Goal: Task Accomplishment & Management: Manage account settings

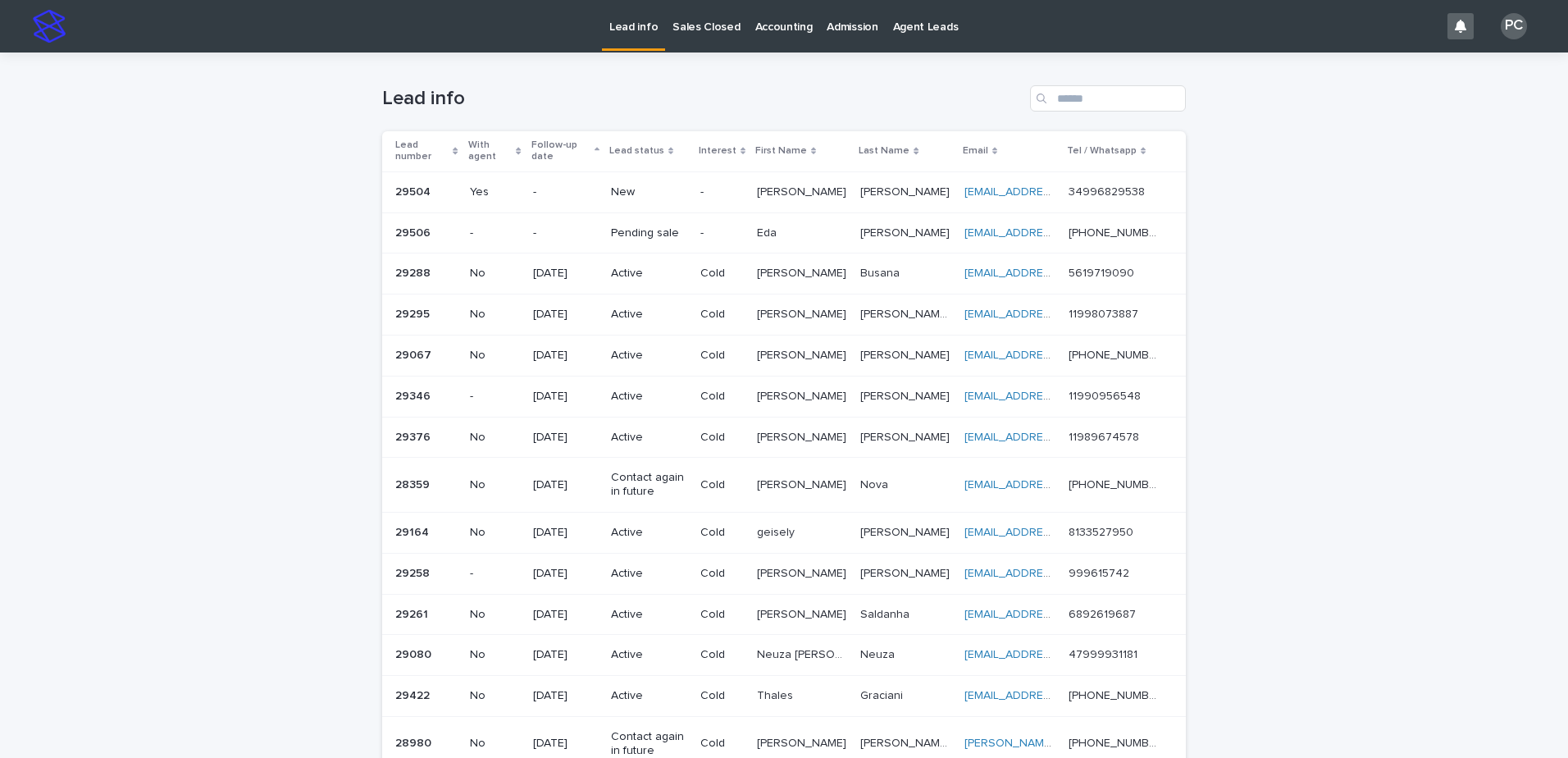
click at [646, 234] on p "Pending sale" at bounding box center [648, 233] width 76 height 14
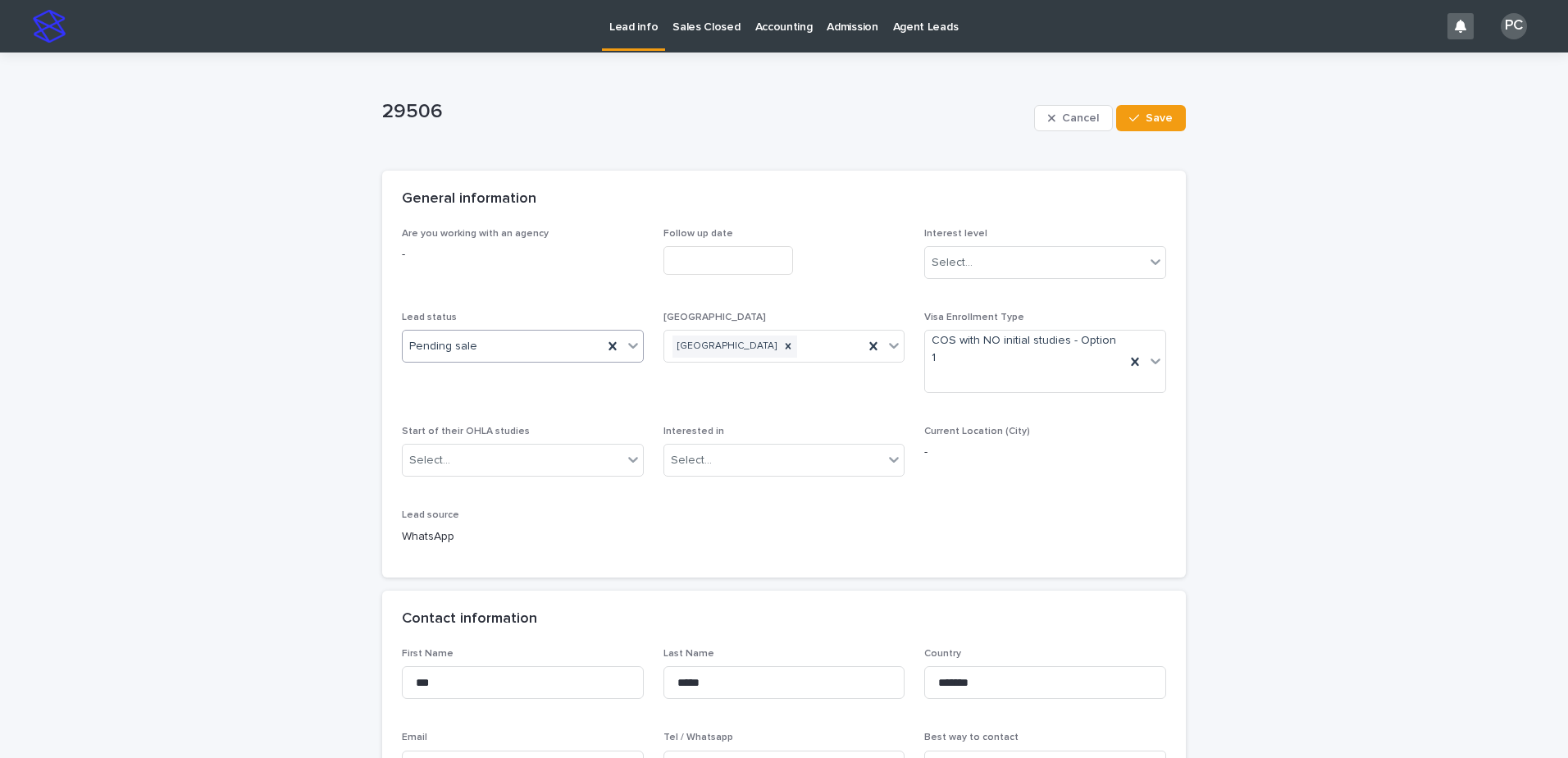
click at [492, 347] on div "Pending sale" at bounding box center [502, 347] width 200 height 27
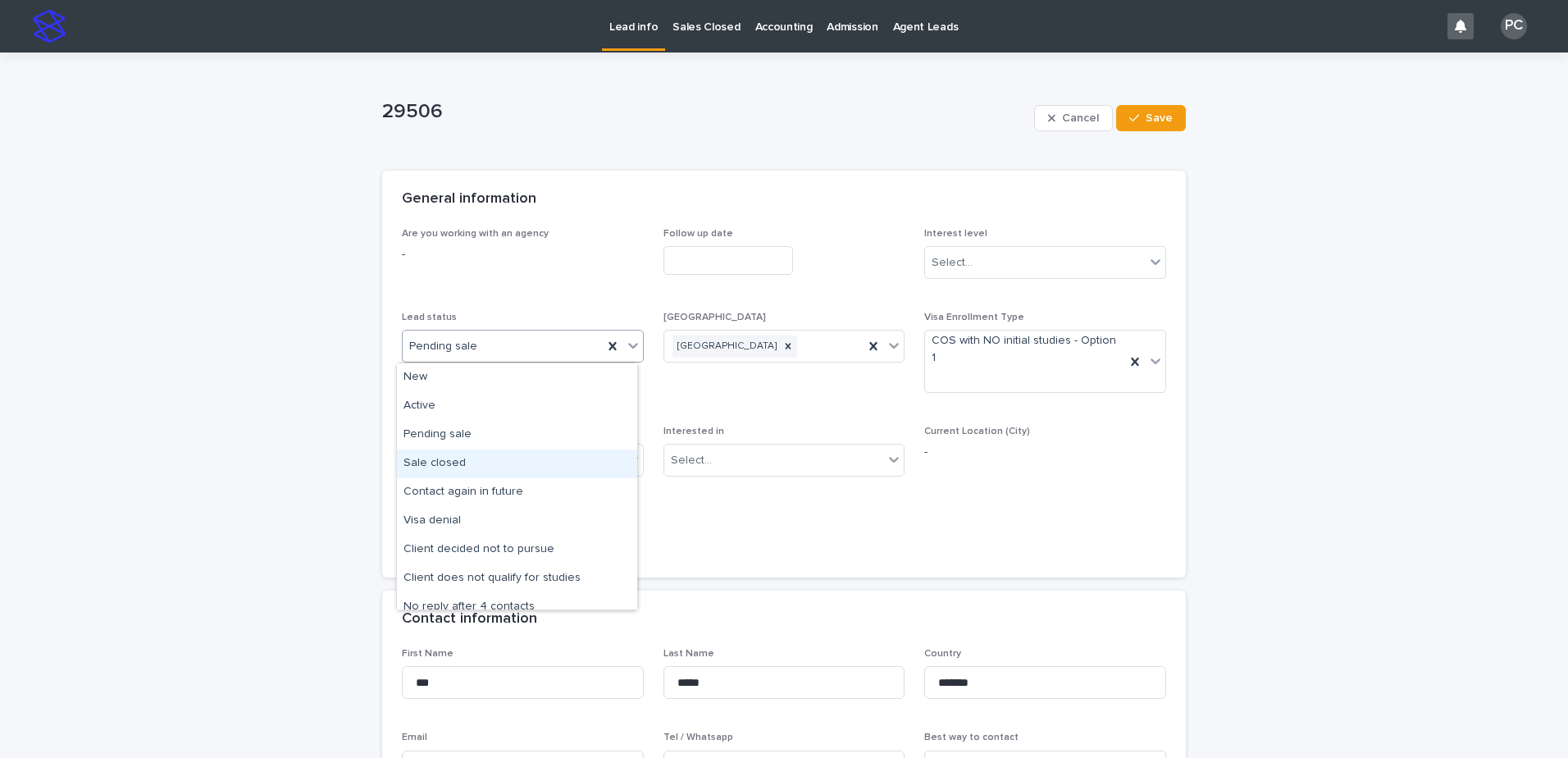
drag, startPoint x: 531, startPoint y: 462, endPoint x: 631, endPoint y: 352, distance: 148.7
click at [532, 460] on div "Sale closed" at bounding box center [517, 464] width 240 height 29
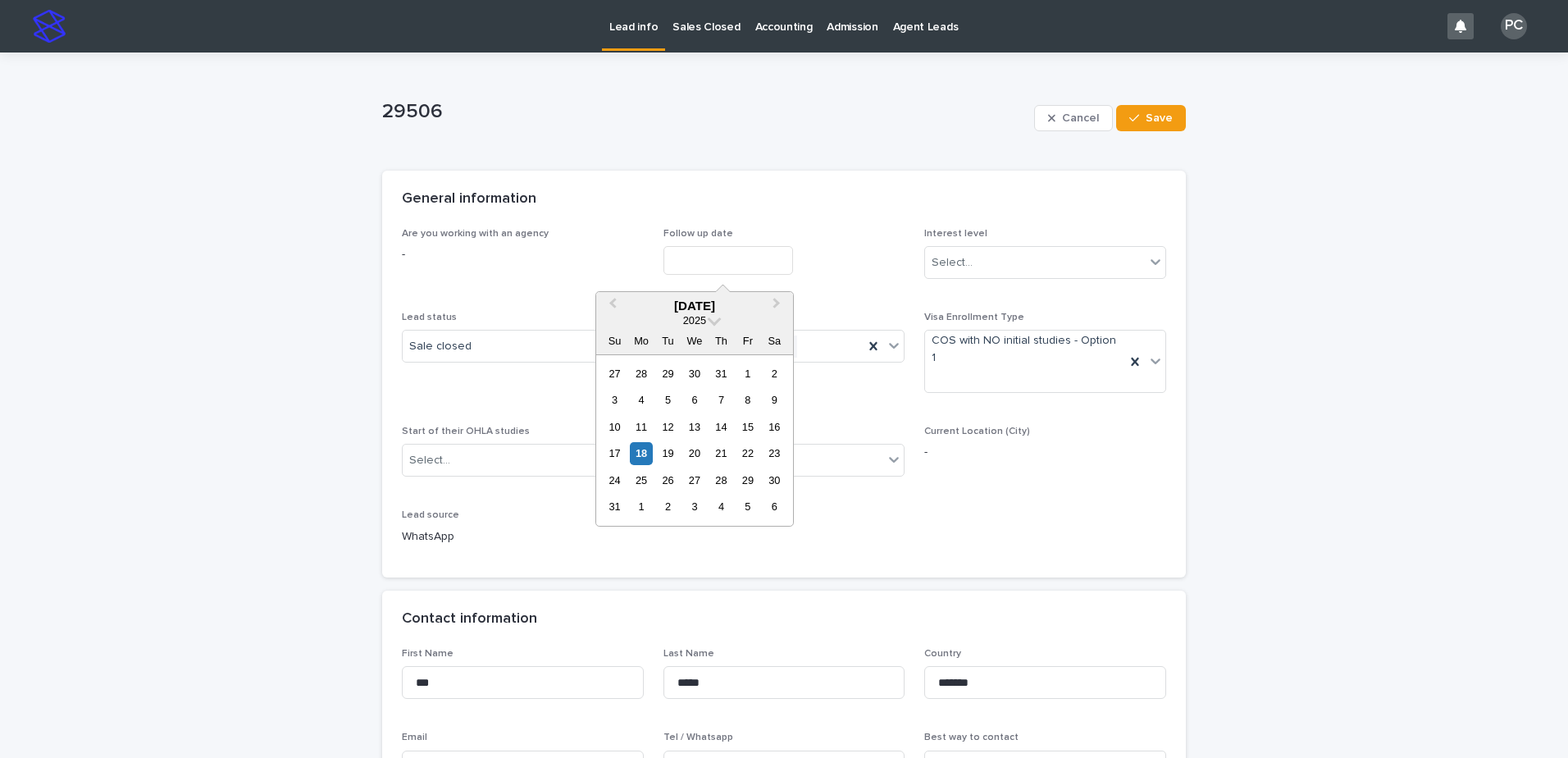
click at [719, 260] on input "text" at bounding box center [729, 260] width 130 height 29
drag, startPoint x: 643, startPoint y: 452, endPoint x: 855, endPoint y: 293, distance: 265.0
click at [648, 444] on div "18" at bounding box center [641, 453] width 22 height 22
type input "**********"
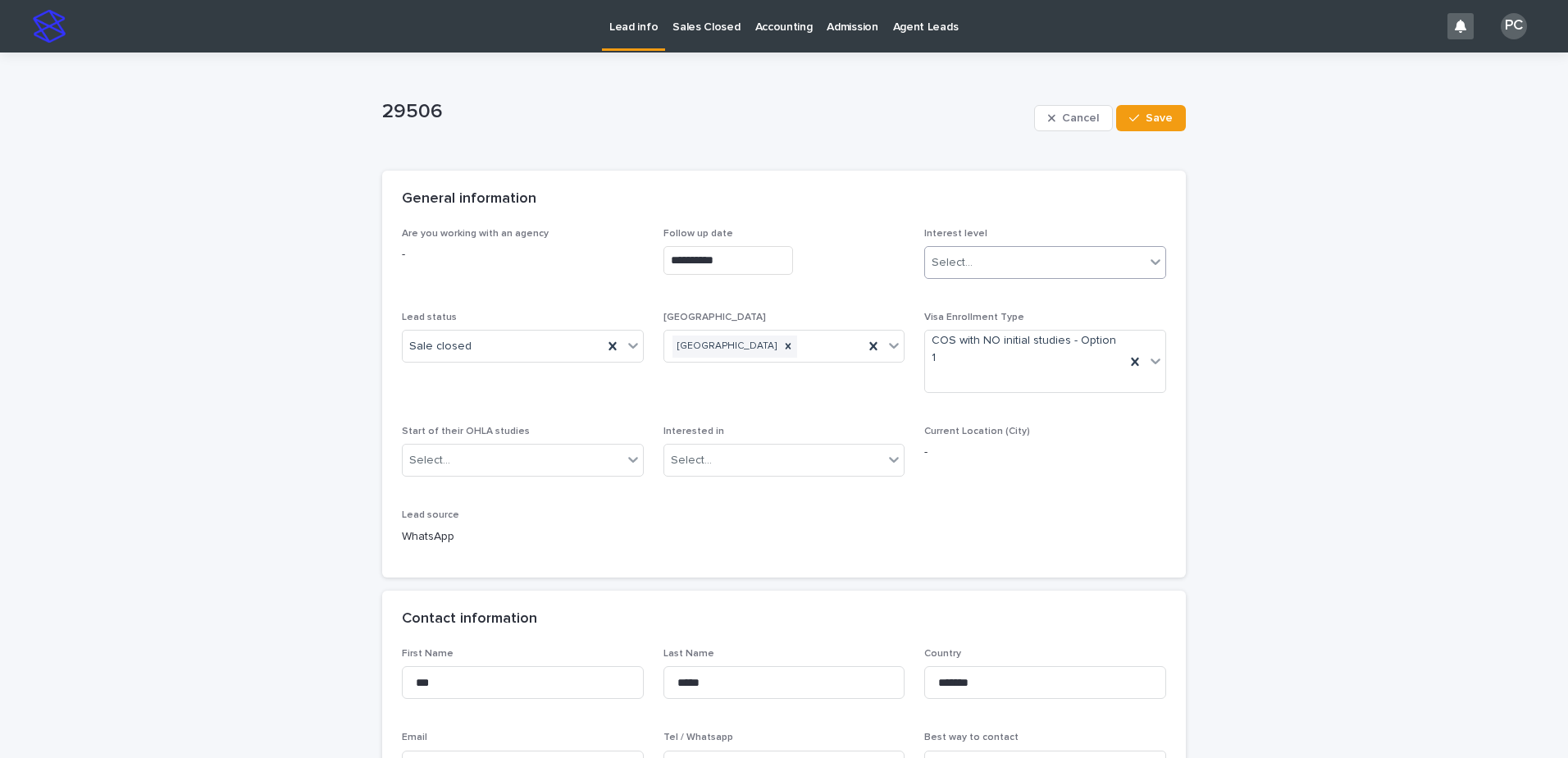
click at [939, 259] on div "Select..." at bounding box center [952, 263] width 41 height 17
click at [940, 296] on div "Hot" at bounding box center [1040, 294] width 240 height 29
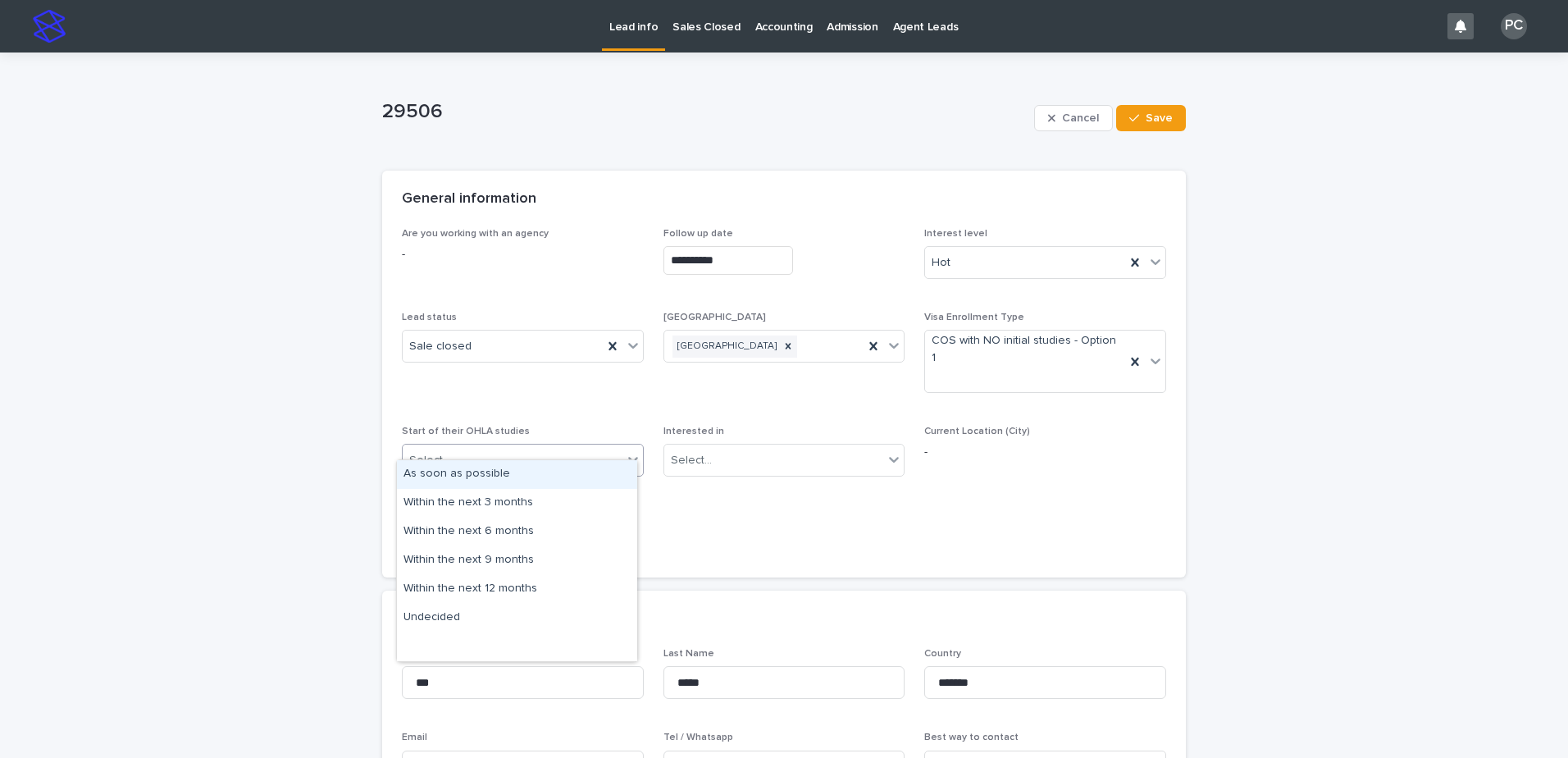
click at [467, 447] on div "Select..." at bounding box center [512, 461] width 220 height 27
click at [469, 476] on div "As soon as possible" at bounding box center [517, 474] width 240 height 29
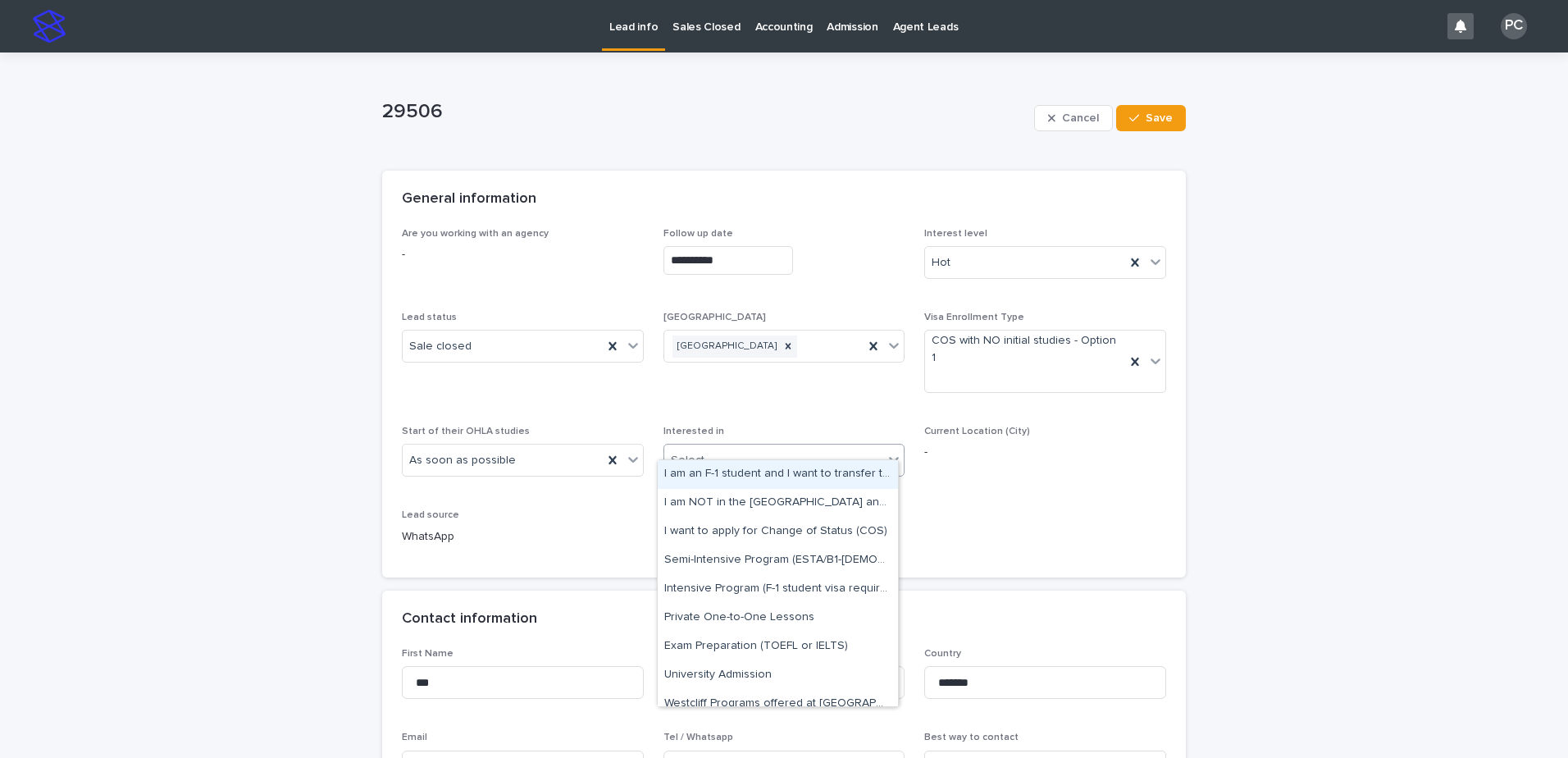
click at [753, 447] on div "Select..." at bounding box center [773, 461] width 220 height 27
click at [799, 530] on div "I want to apply for Change of Status (COS)" at bounding box center [778, 532] width 240 height 29
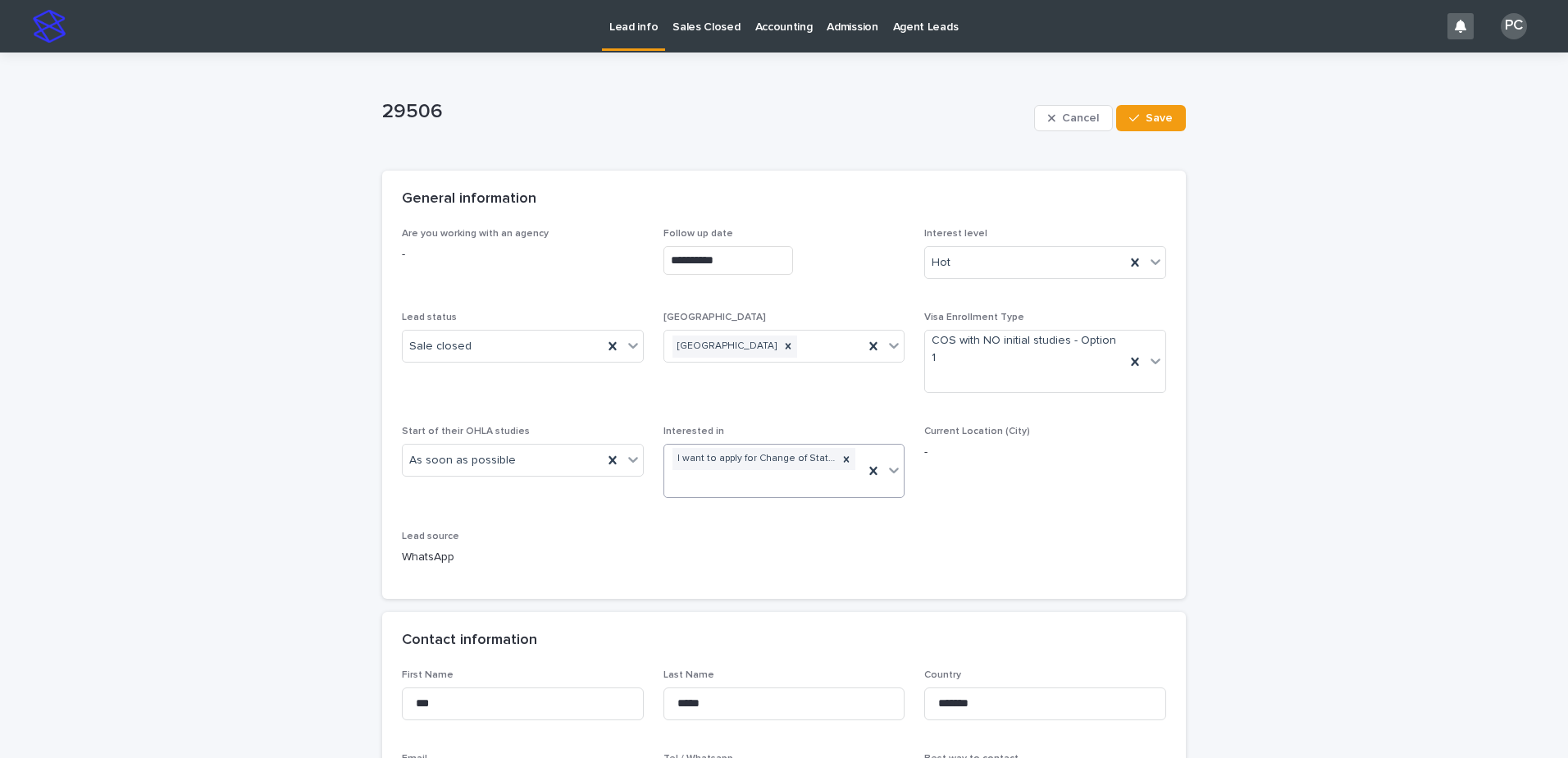
scroll to position [410, 0]
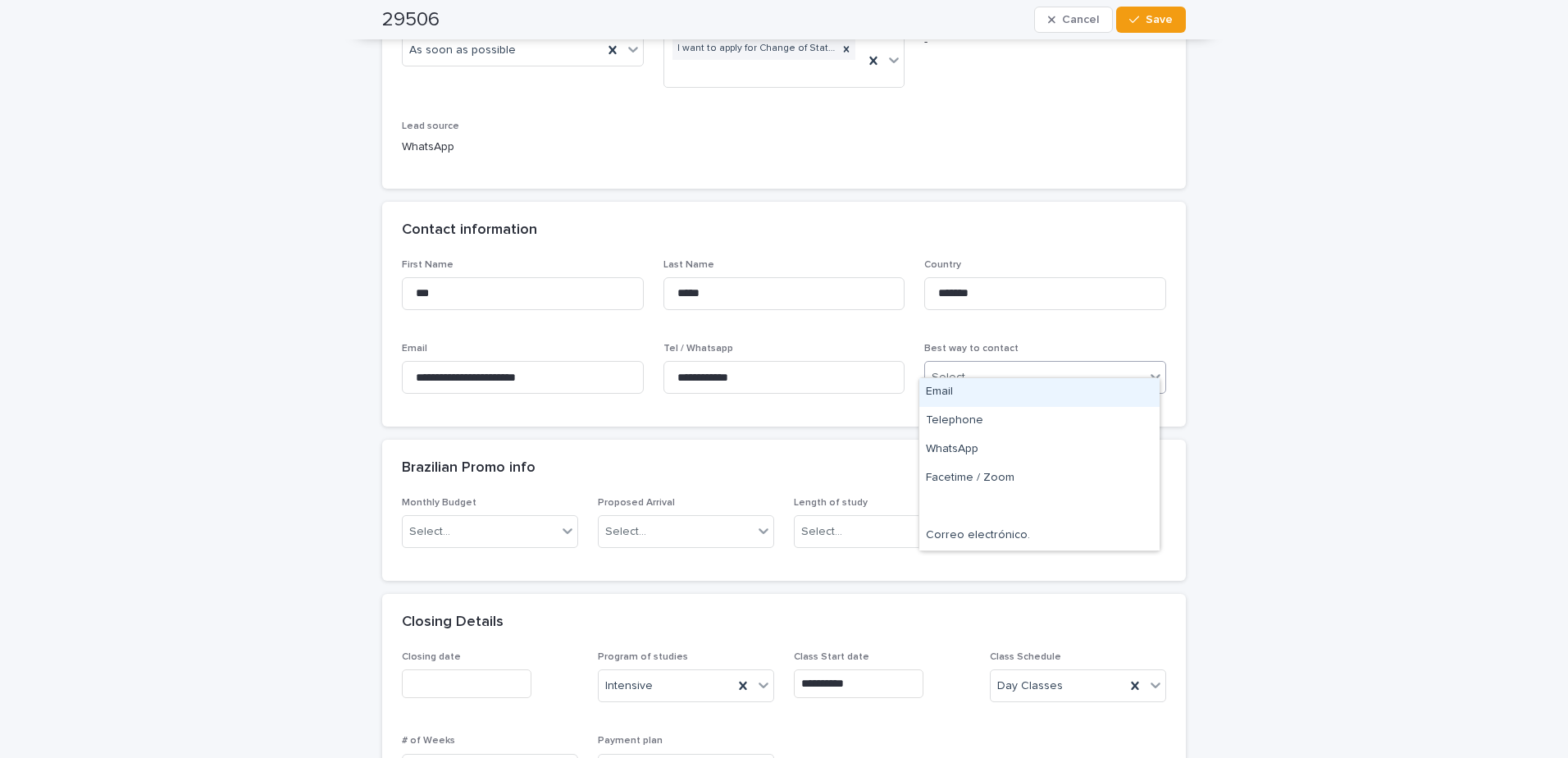
click at [959, 369] on div "Select..." at bounding box center [952, 378] width 41 height 17
click at [978, 454] on div "WhatsApp" at bounding box center [1040, 450] width 240 height 29
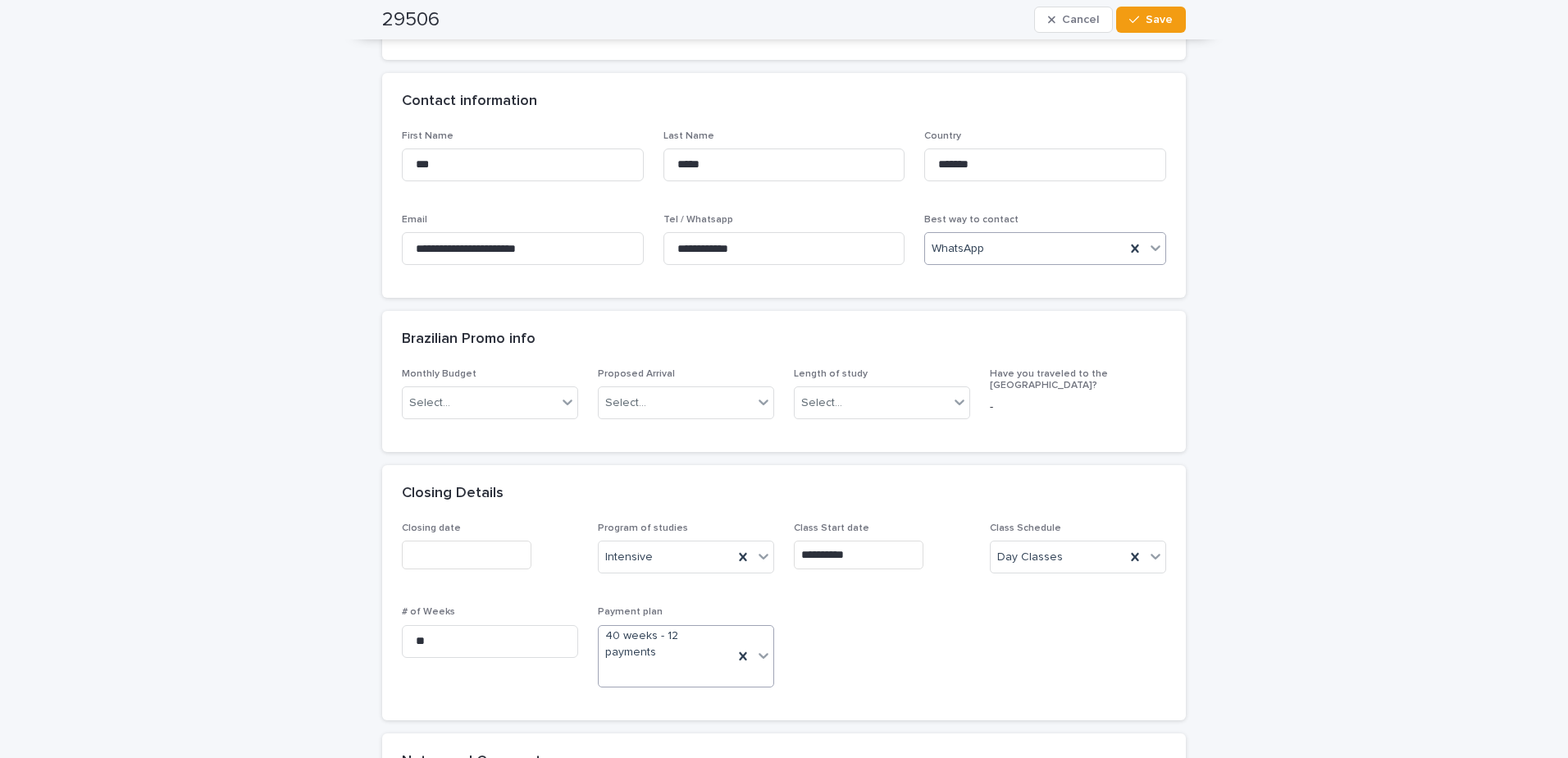
scroll to position [656, 0]
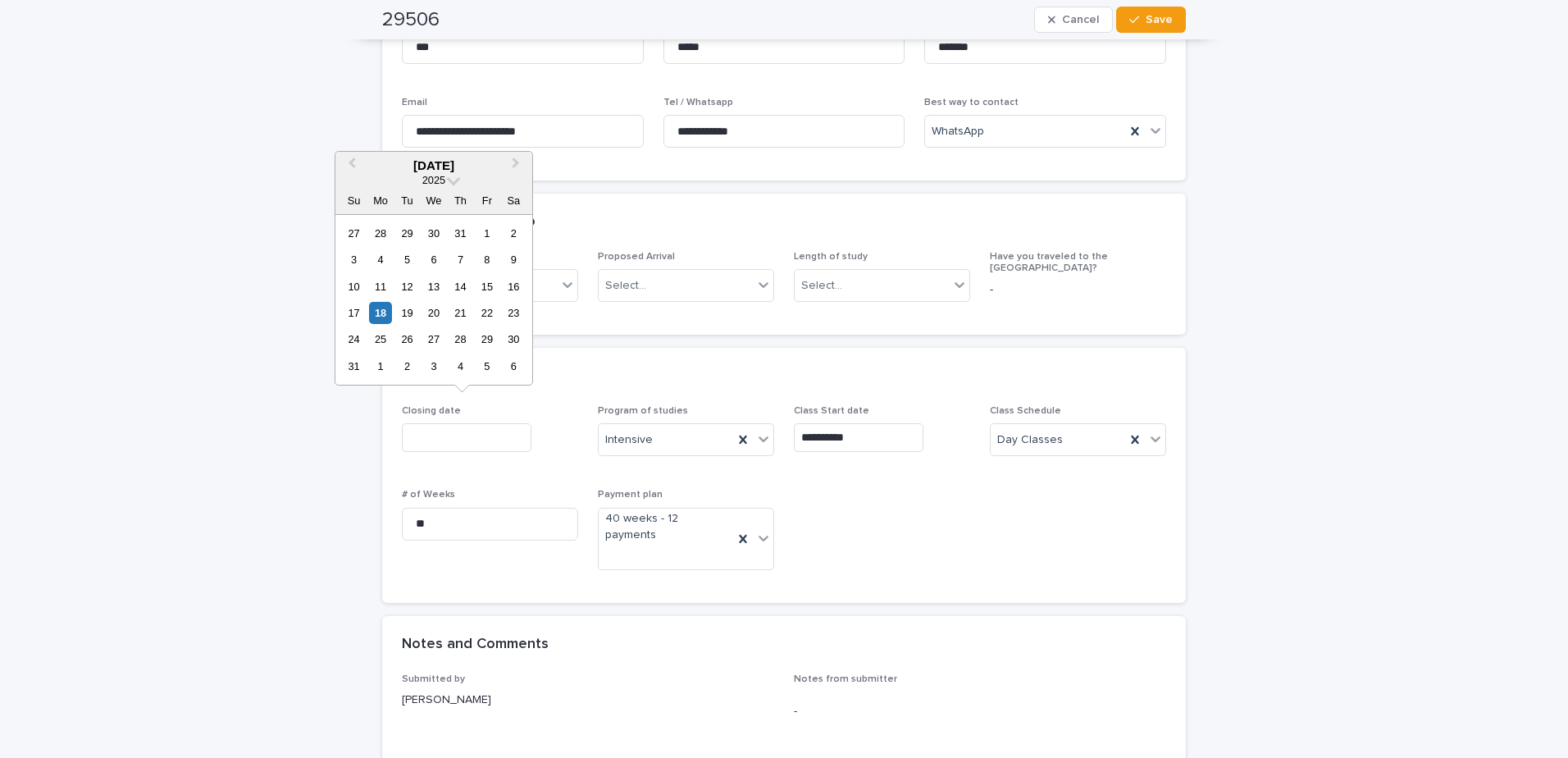
click at [433, 423] on input "text" at bounding box center [467, 438] width 130 height 29
drag, startPoint x: 383, startPoint y: 310, endPoint x: 630, endPoint y: 398, distance: 262.2
click at [387, 314] on div "18" at bounding box center [379, 313] width 22 height 22
type input "**********"
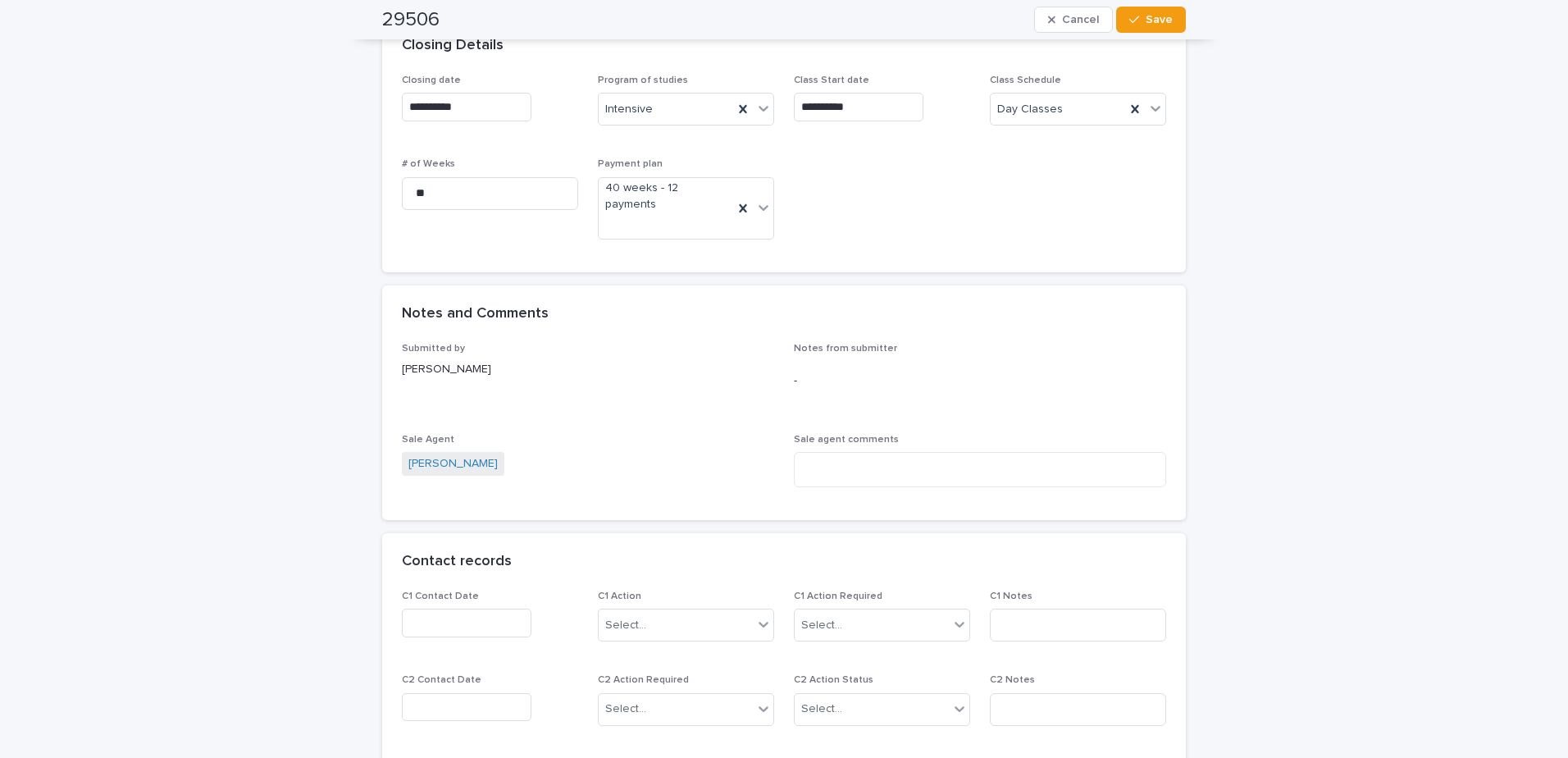
scroll to position [1230, 0]
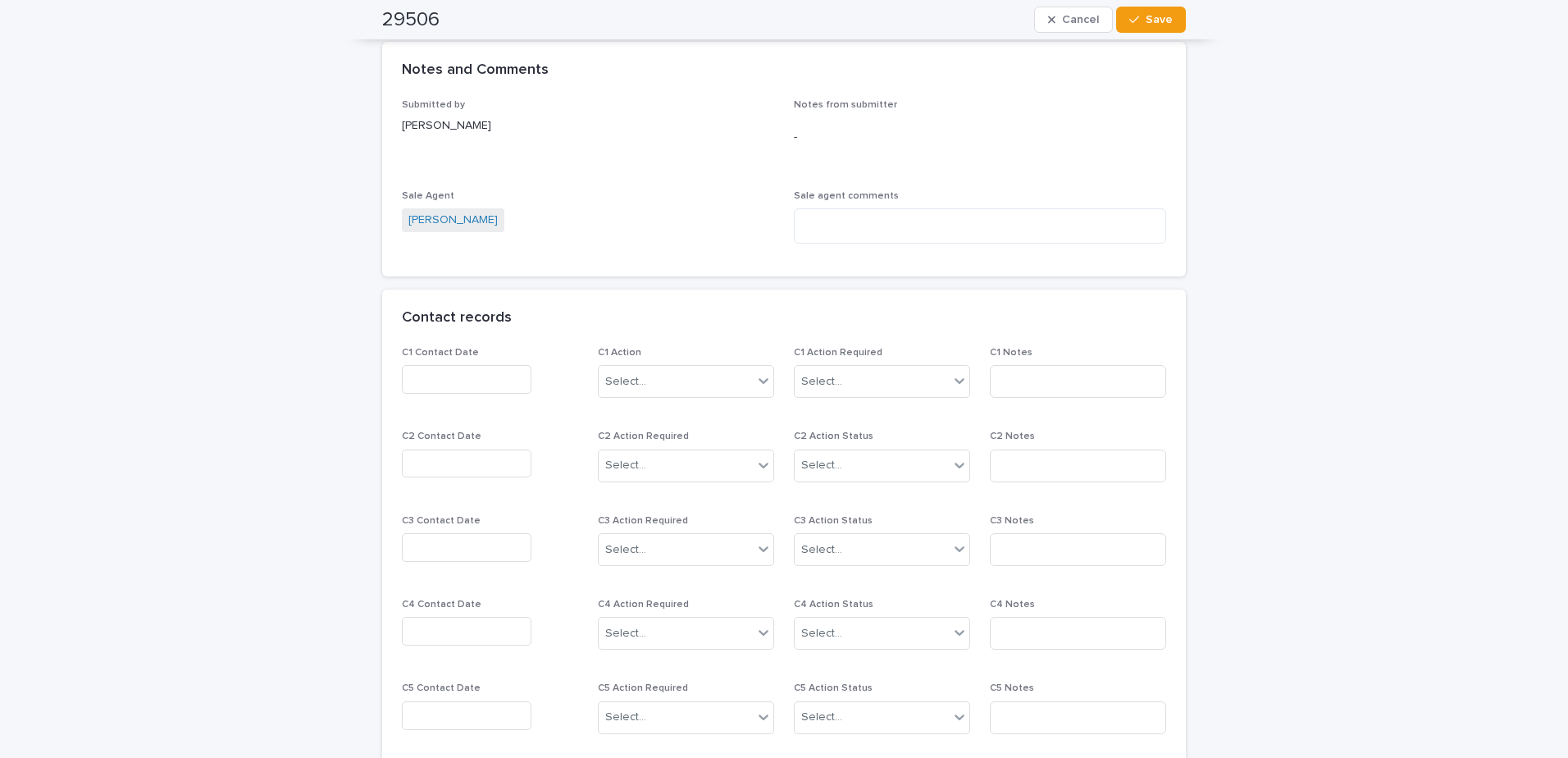
click at [498, 365] on input "text" at bounding box center [467, 379] width 130 height 29
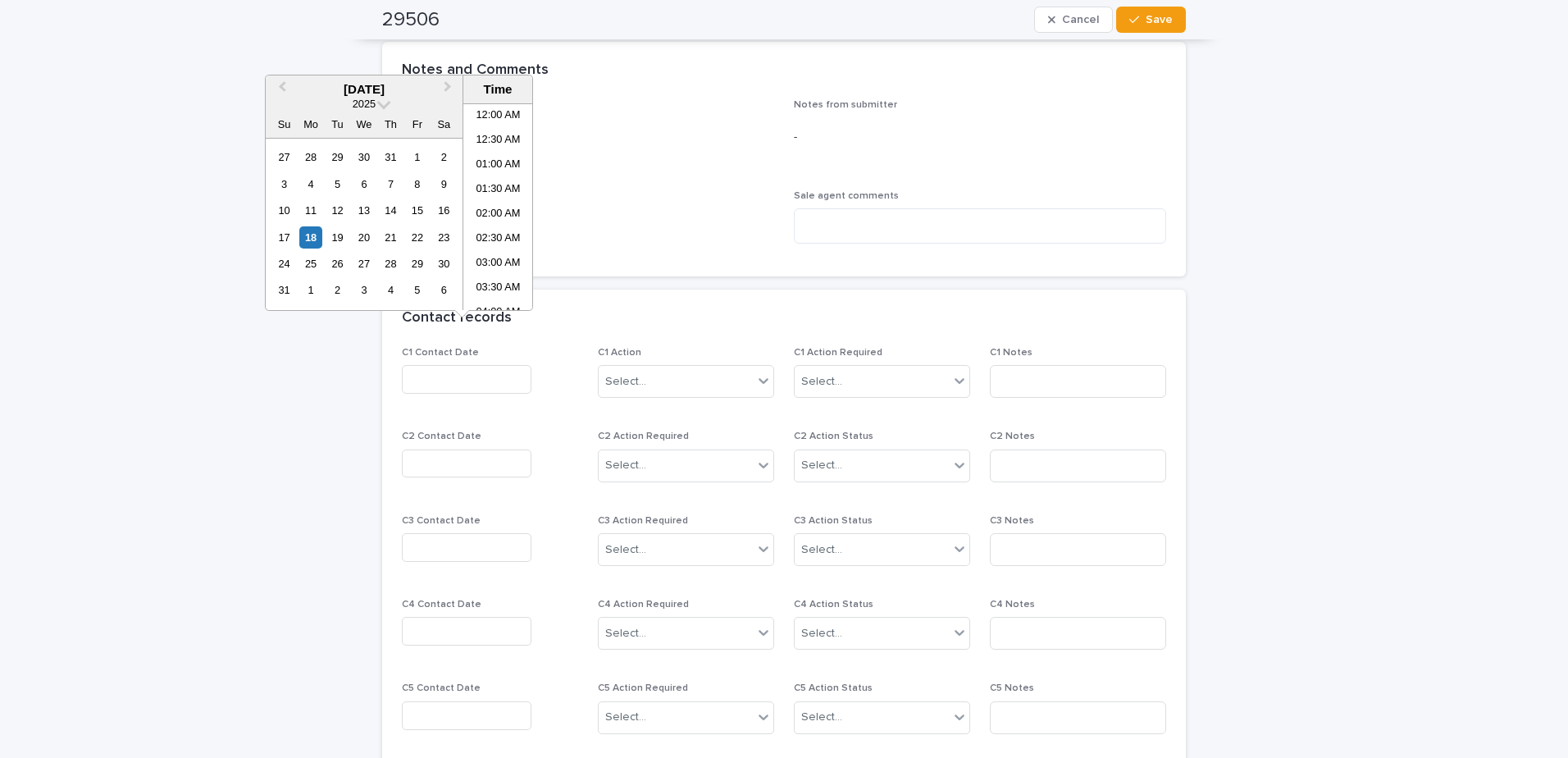
scroll to position [550, 0]
click at [311, 231] on div "18" at bounding box center [310, 237] width 22 height 22
click at [478, 207] on li "01:00 PM" at bounding box center [498, 206] width 70 height 24
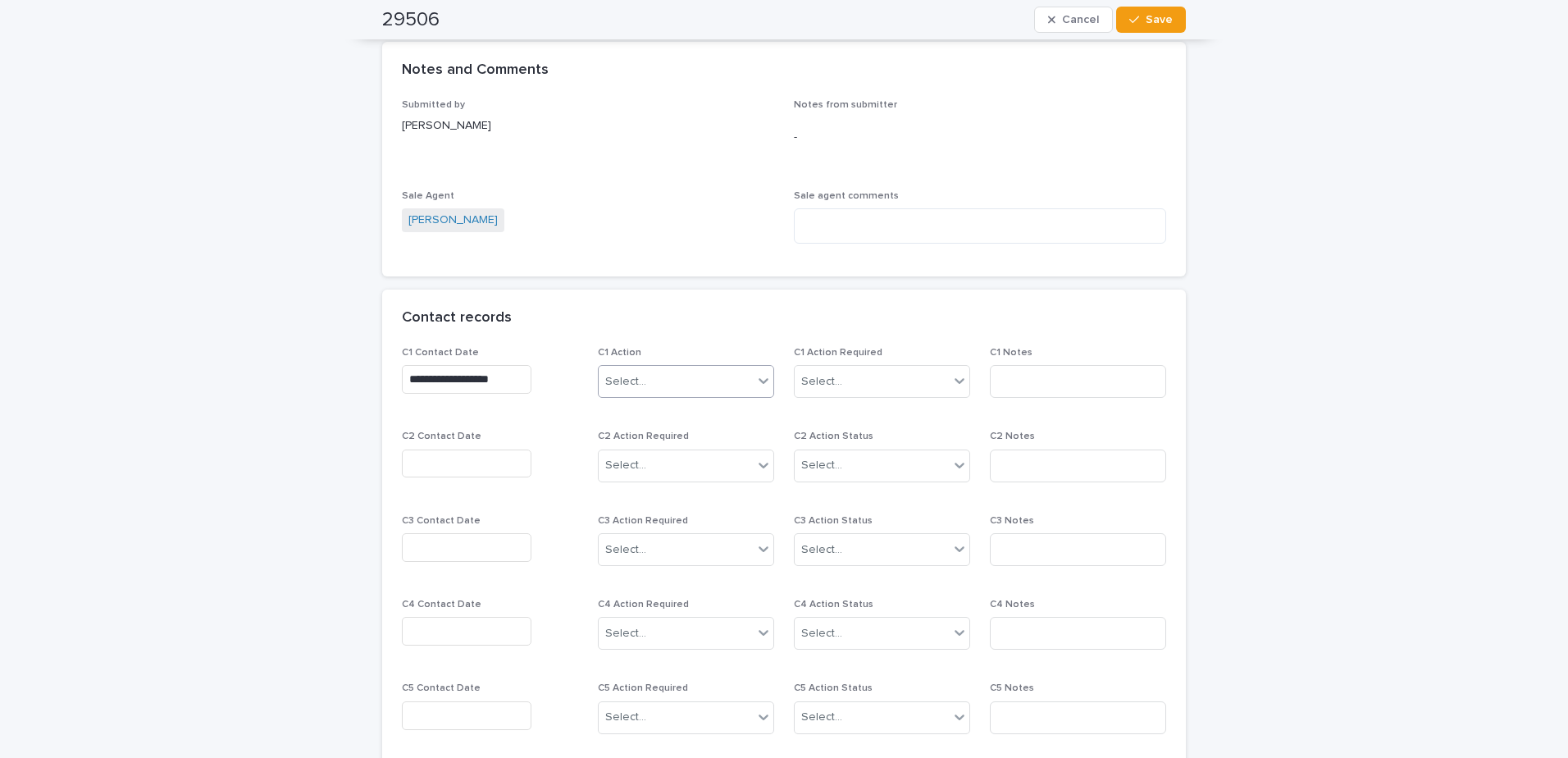
type input "**********"
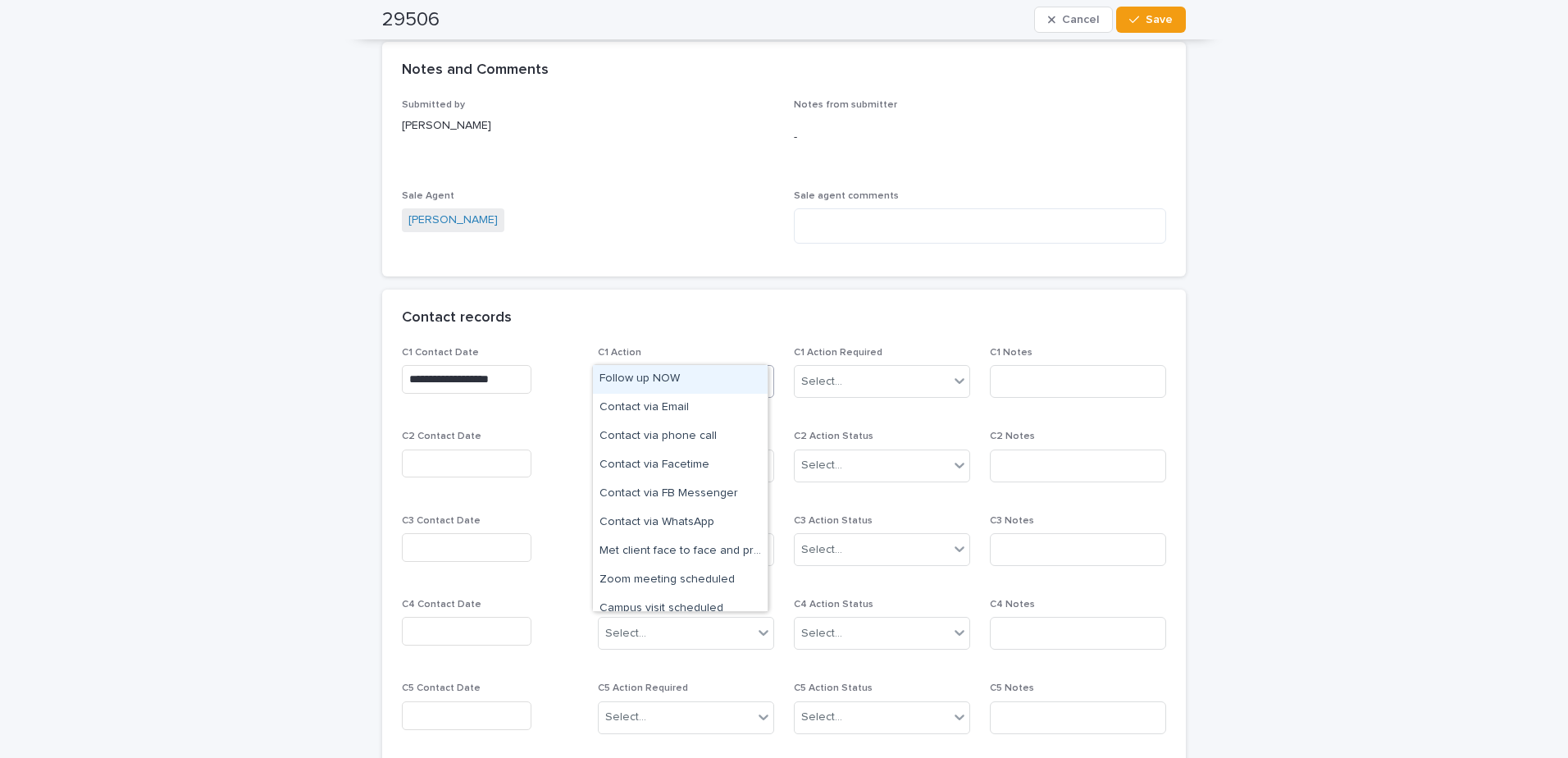
click at [722, 368] on div "Select..." at bounding box center [676, 381] width 154 height 27
click at [721, 384] on div "Follow up NOW" at bounding box center [680, 379] width 174 height 29
click at [707, 368] on div "Follow up NOW" at bounding box center [666, 382] width 135 height 29
click at [693, 531] on div "Met client face to face and provided information" at bounding box center [680, 523] width 174 height 29
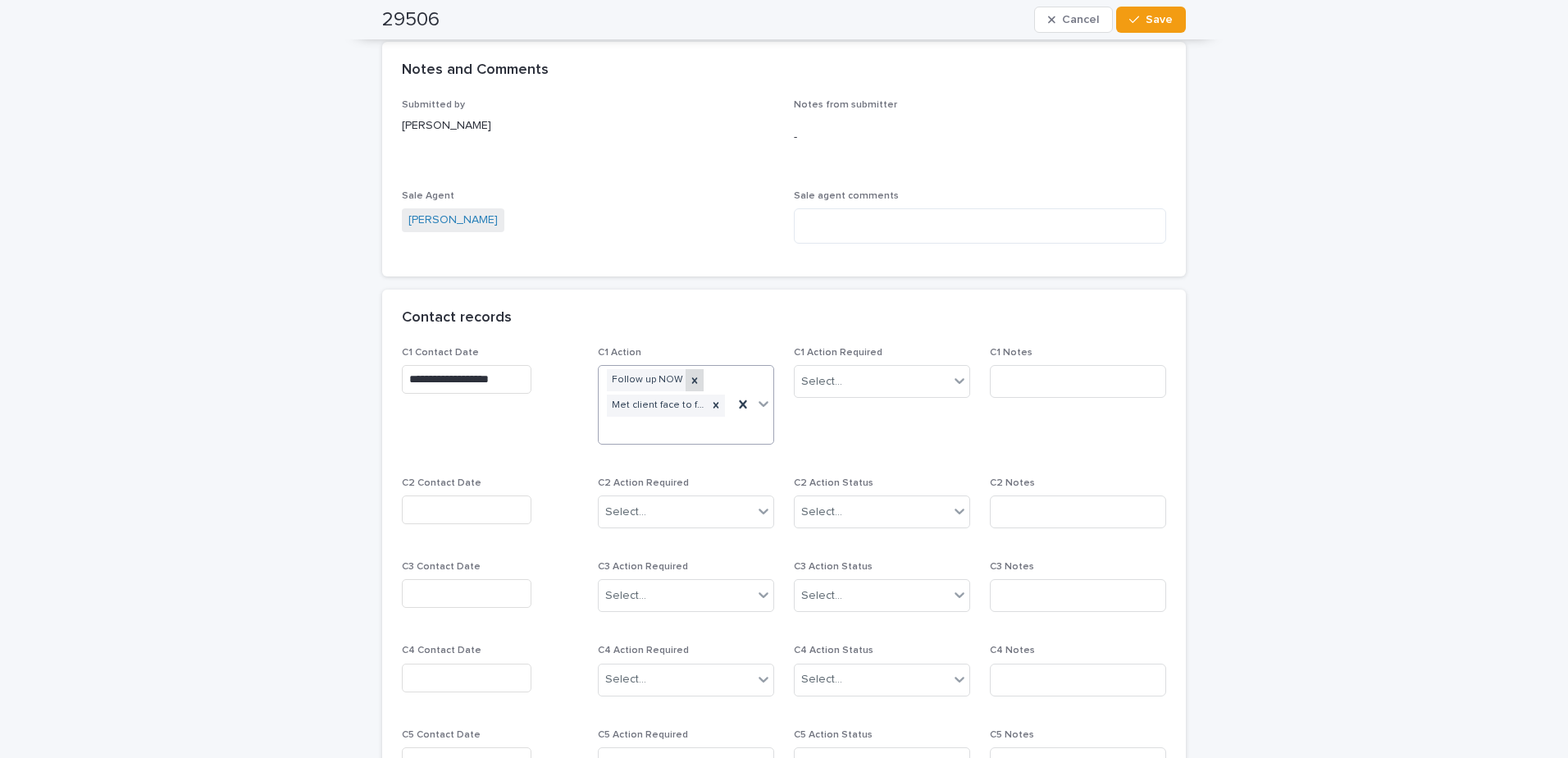
click at [689, 375] on icon at bounding box center [695, 380] width 12 height 12
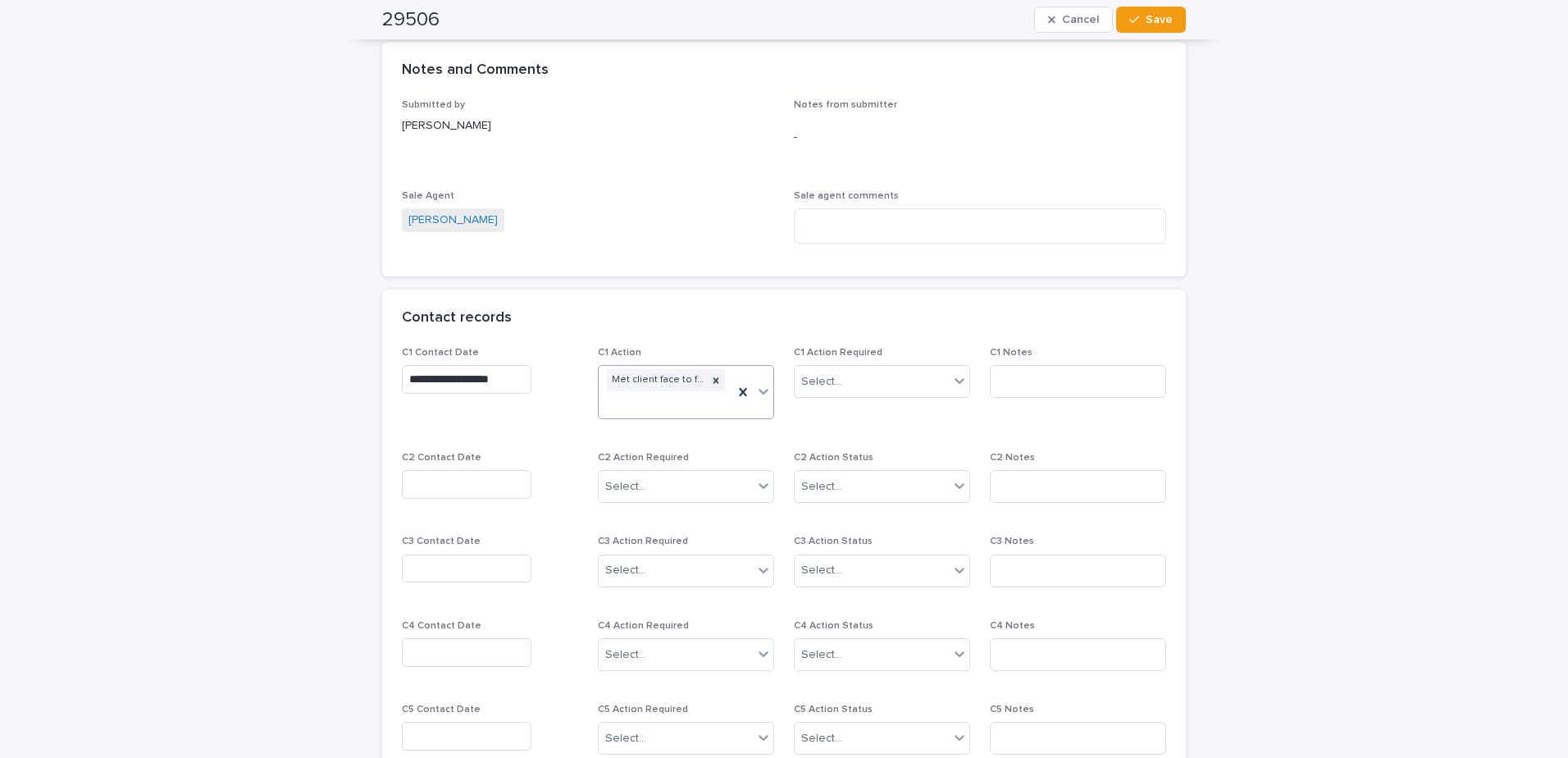
click at [668, 371] on div "Met client face to face and provided information" at bounding box center [666, 392] width 135 height 52
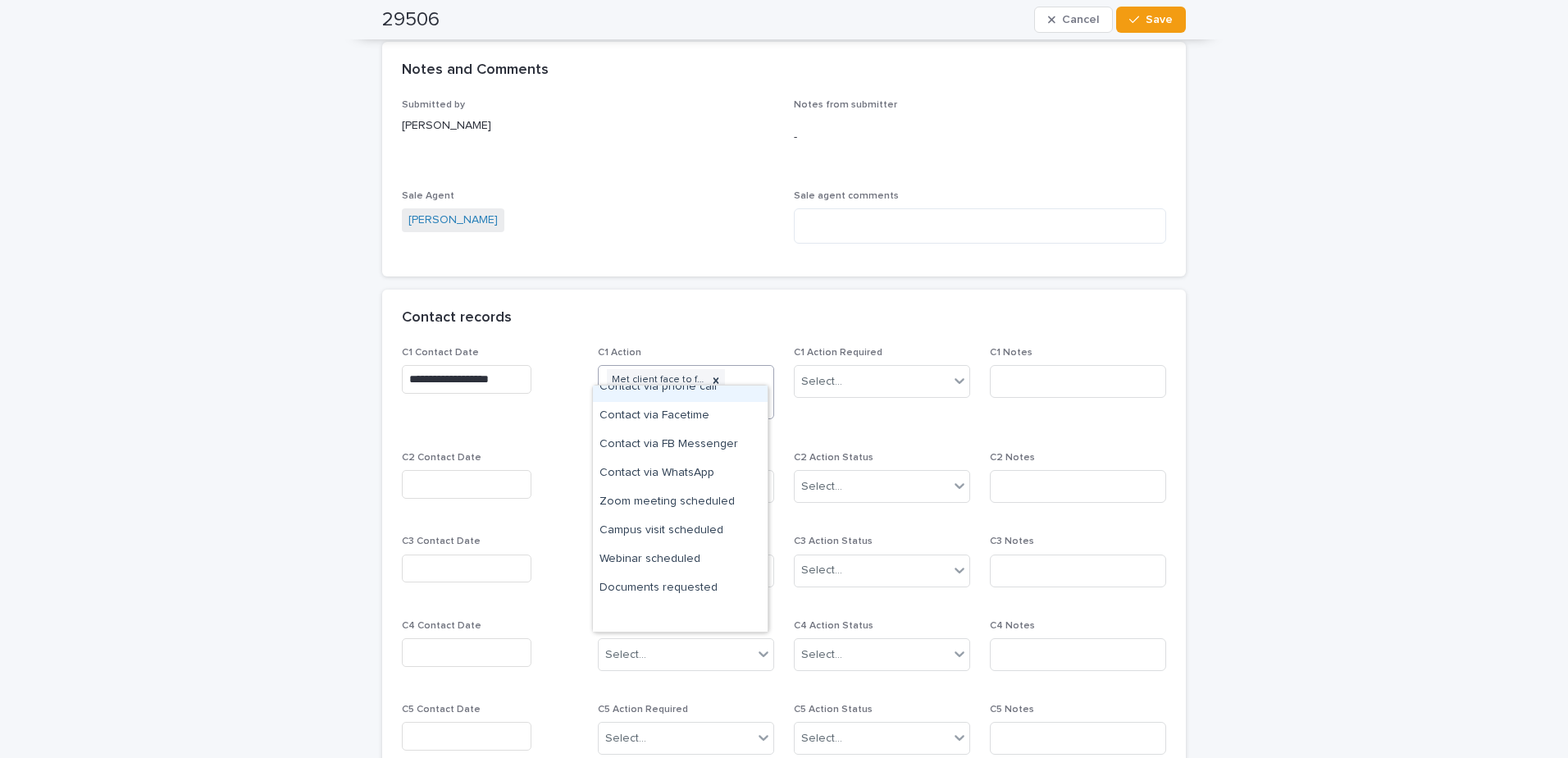
scroll to position [13, 0]
click at [699, 534] on div "Contact via WhatsApp" at bounding box center [680, 531] width 174 height 29
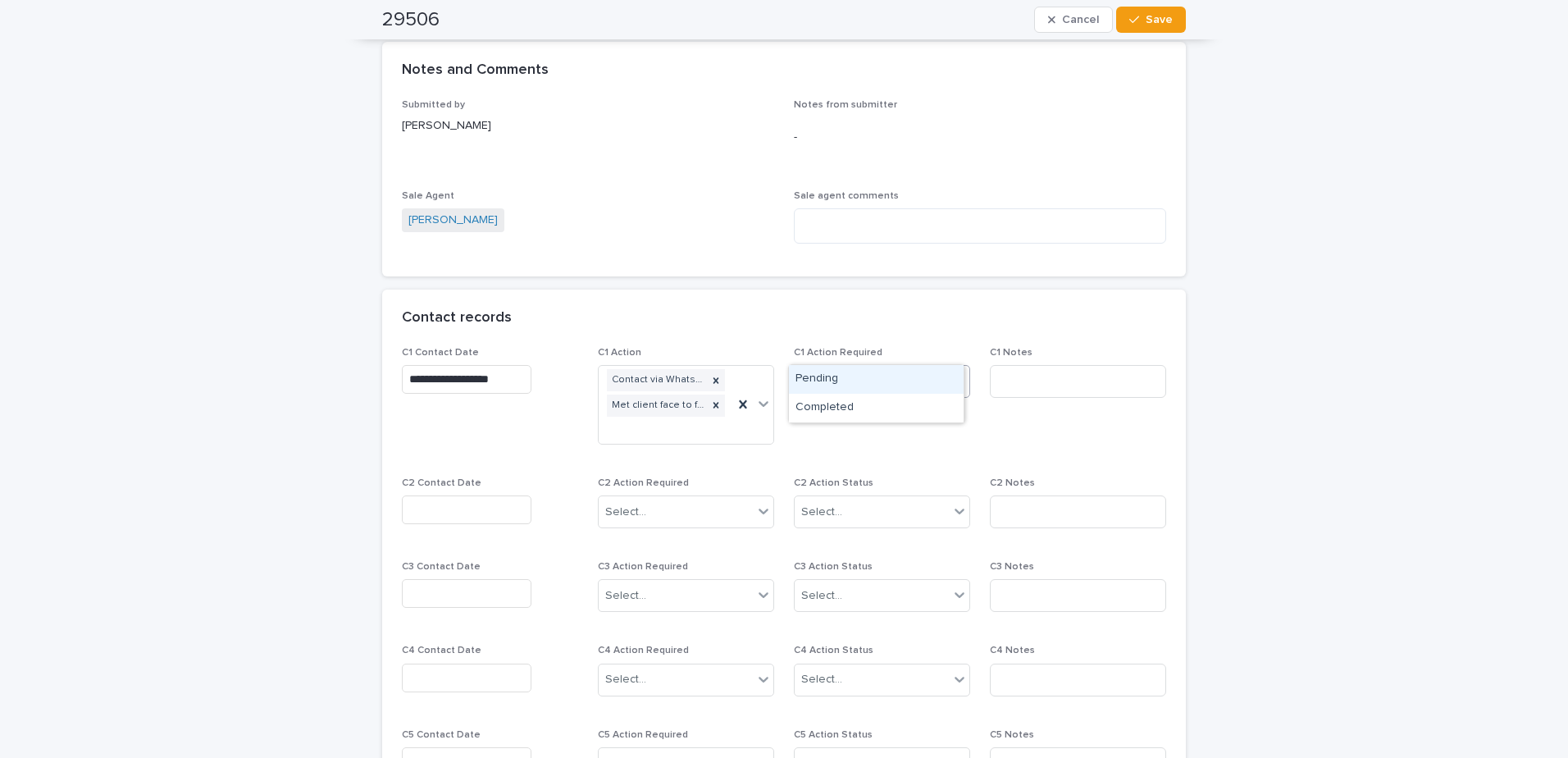
click at [859, 368] on div "Select..." at bounding box center [871, 381] width 154 height 27
click at [860, 405] on div "Completed" at bounding box center [876, 409] width 174 height 29
click at [1056, 365] on input at bounding box center [1078, 381] width 176 height 33
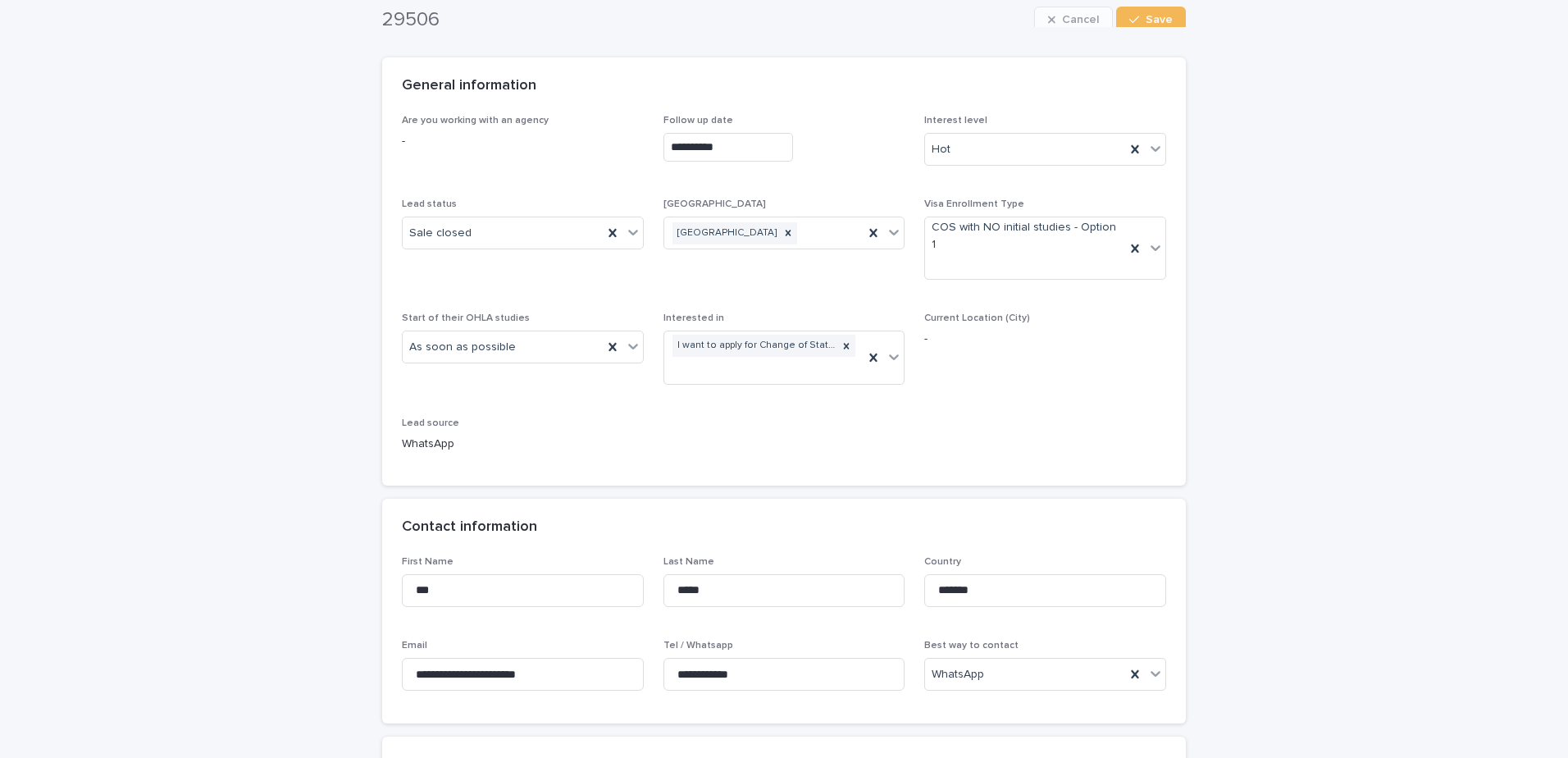
scroll to position [110, 0]
type input "**********"
click at [1165, 15] on button "Save" at bounding box center [1151, 7] width 70 height 26
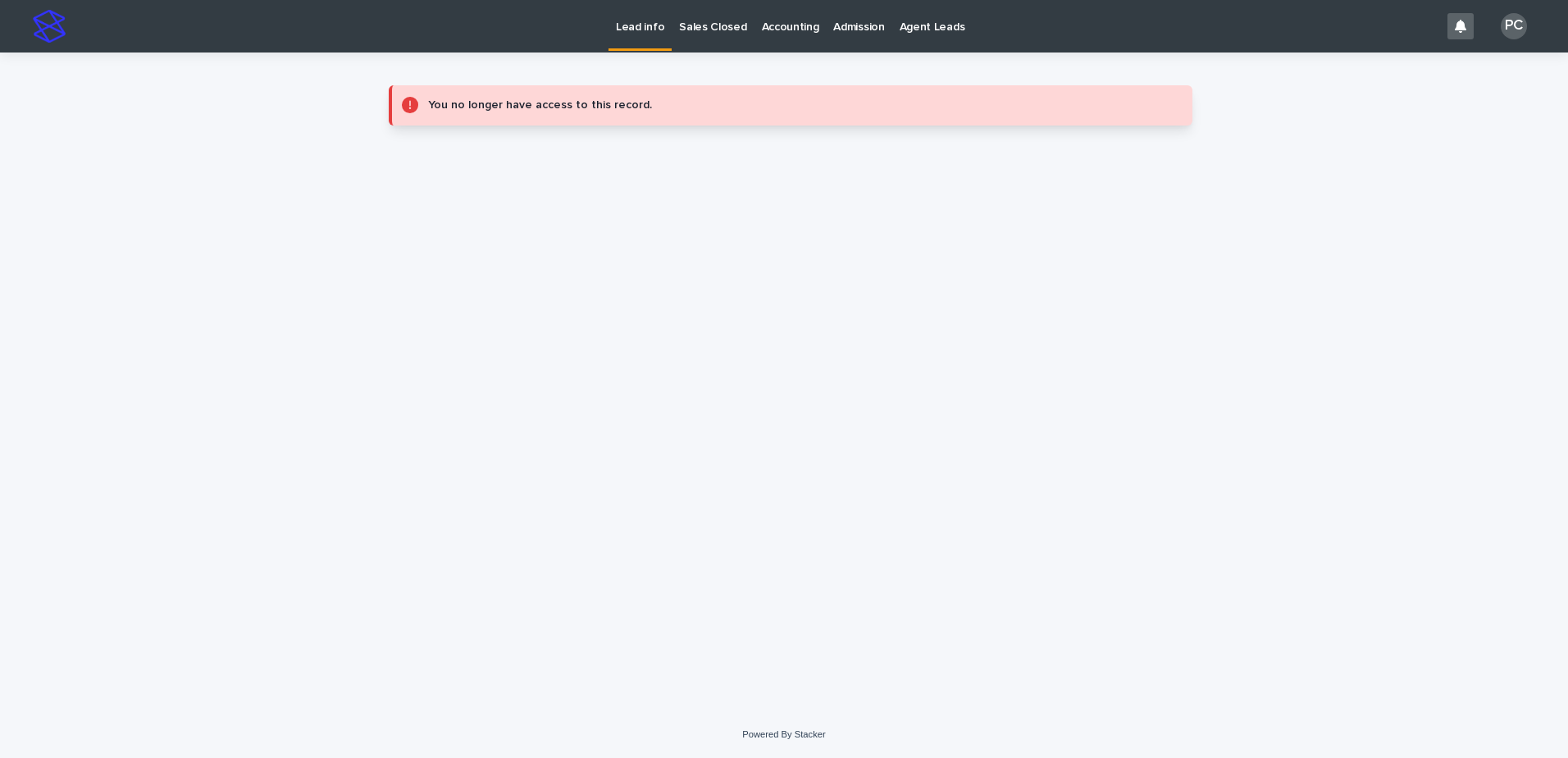
scroll to position [0, 0]
click at [695, 27] on p "Sales Closed" at bounding box center [712, 17] width 67 height 35
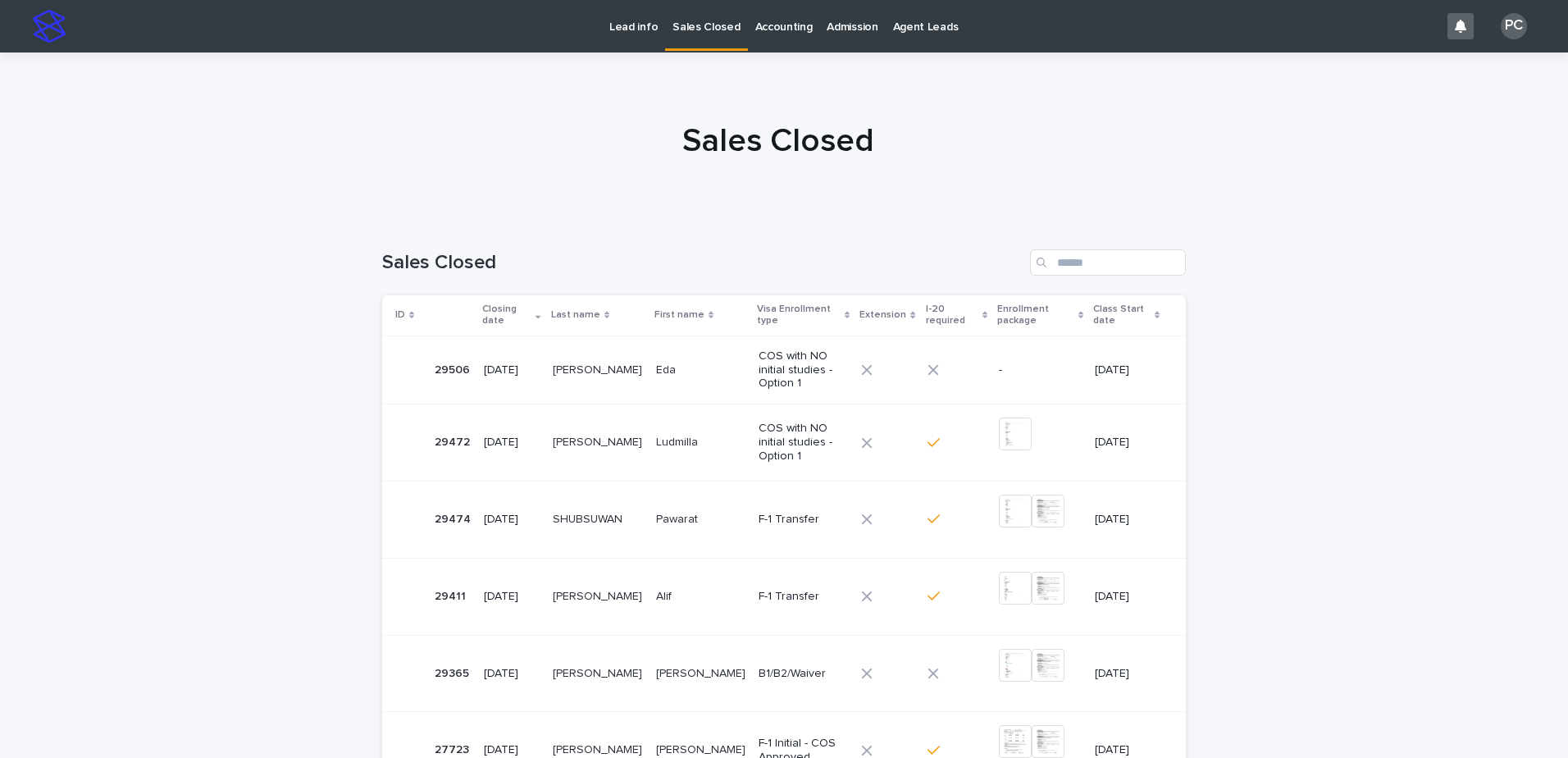
click at [560, 360] on p "[PERSON_NAME]" at bounding box center [599, 369] width 93 height 17
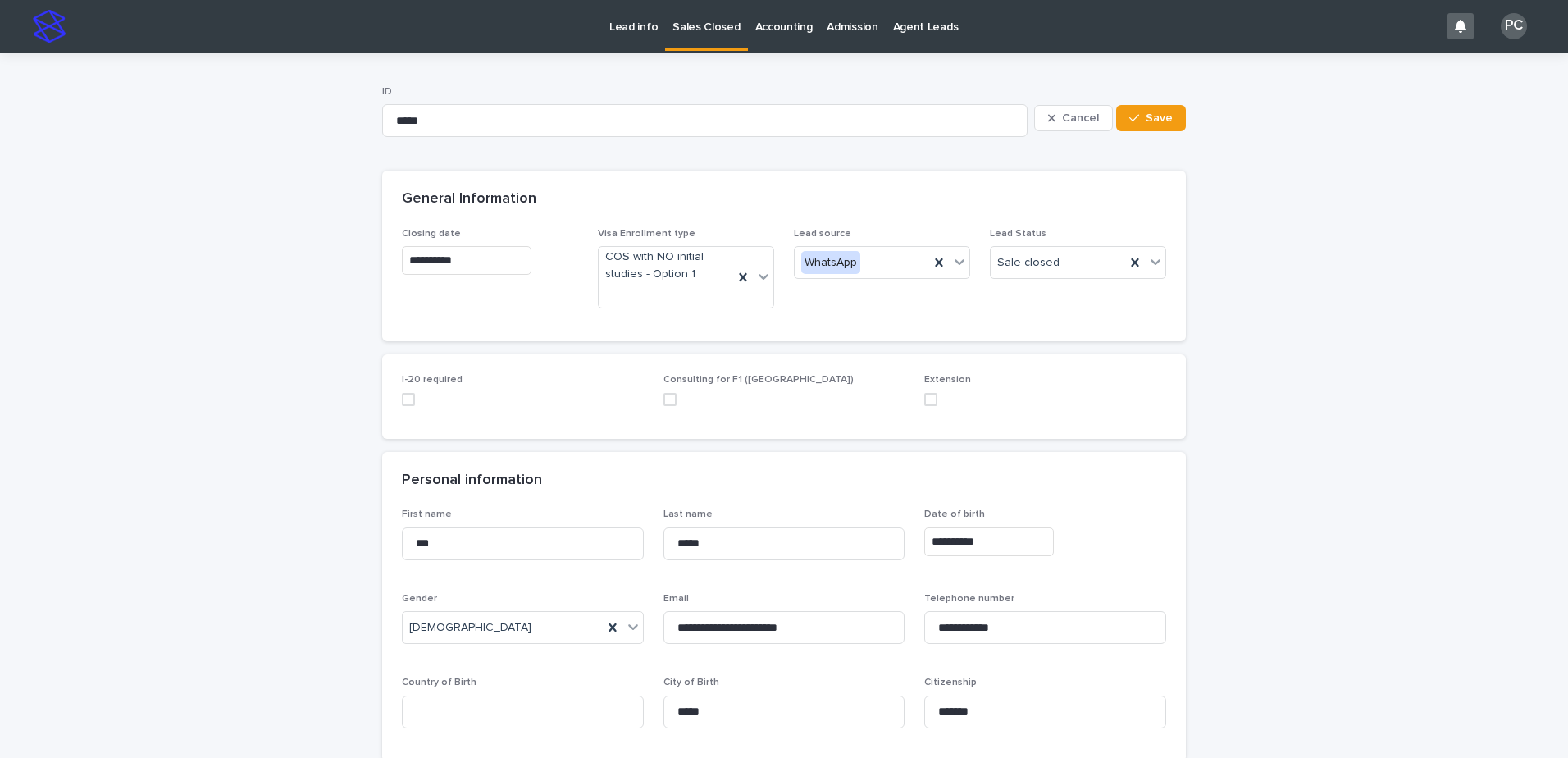
click at [403, 400] on span at bounding box center [408, 400] width 14 height 14
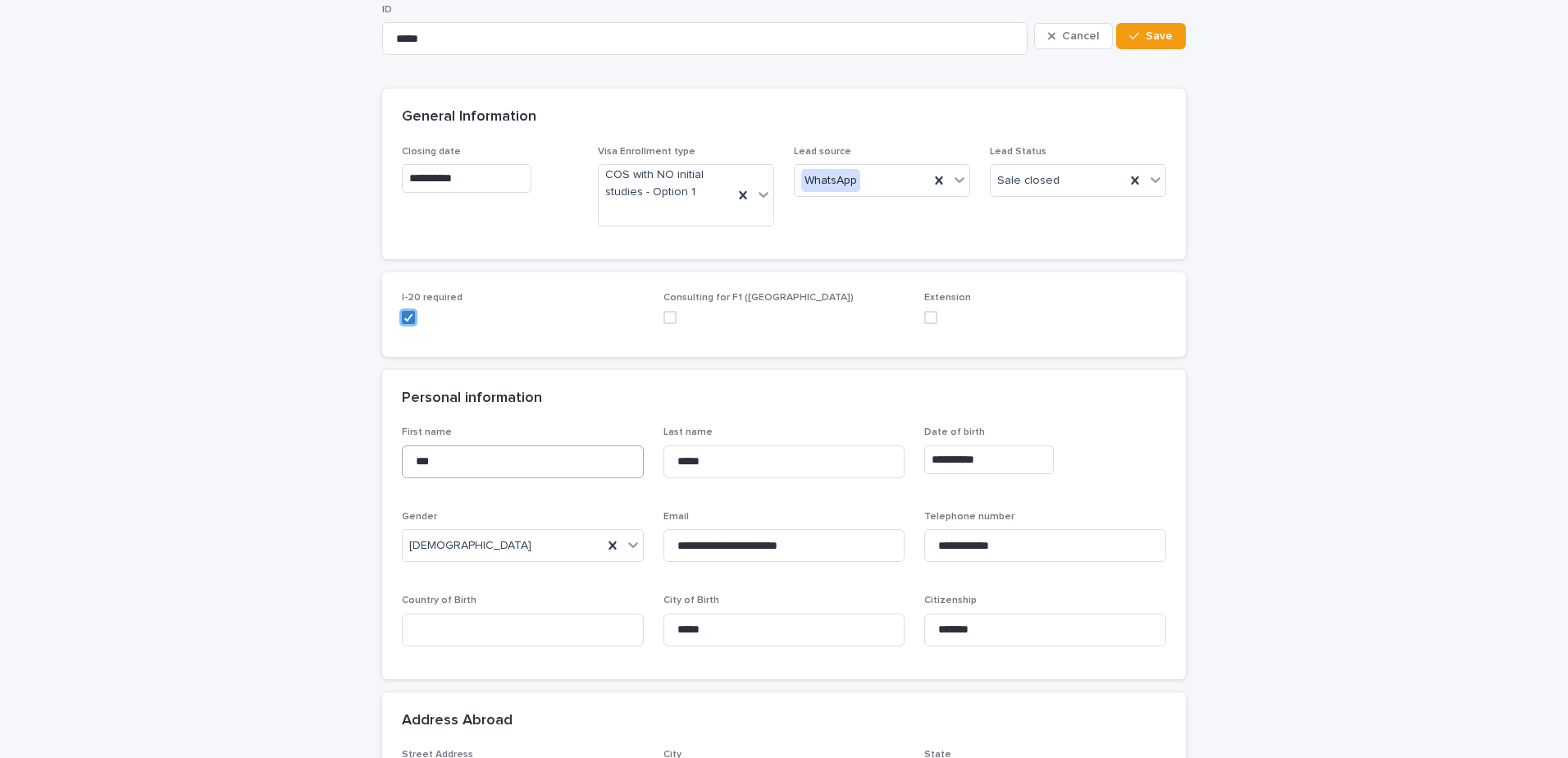
scroll to position [164, 0]
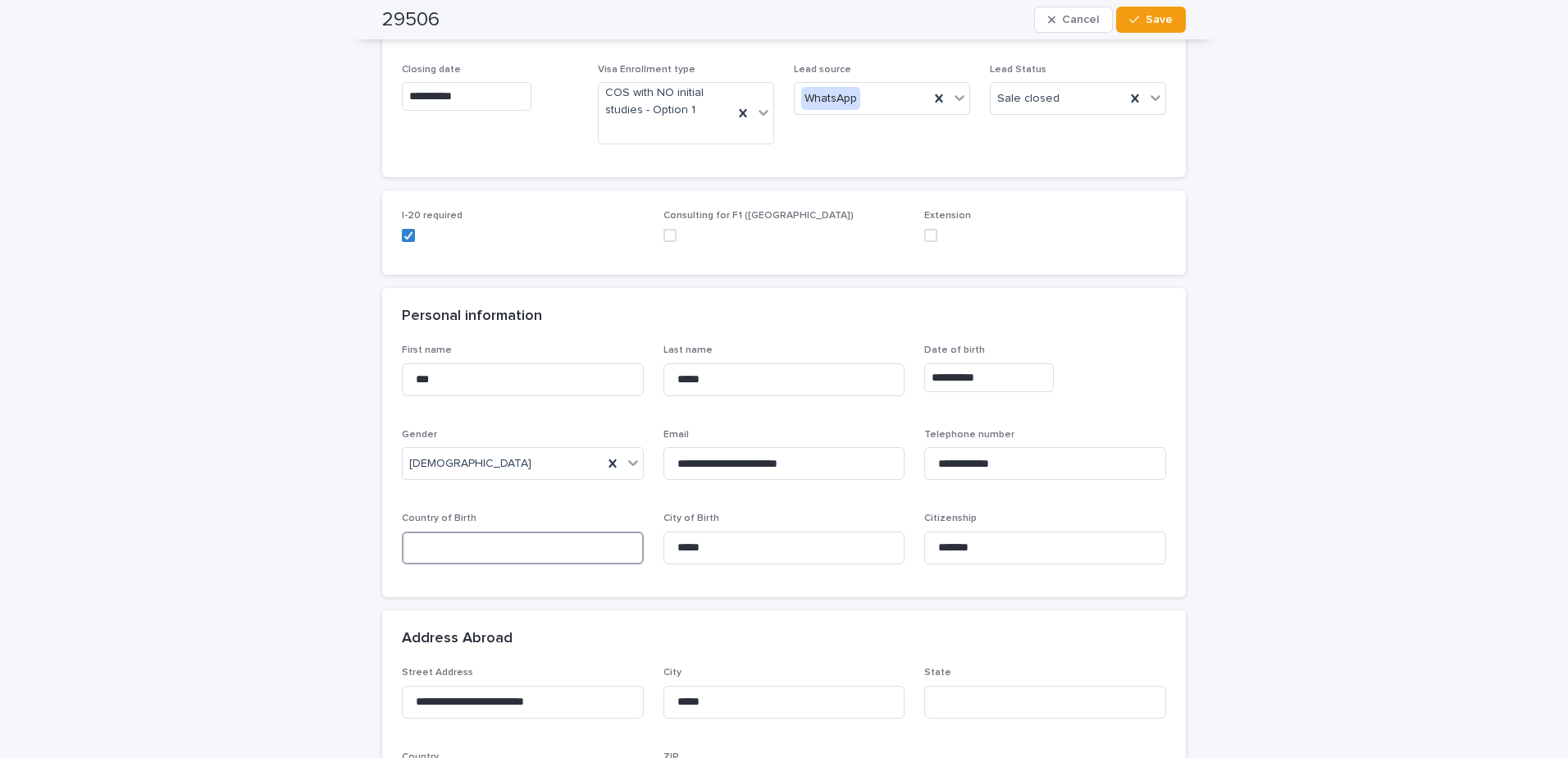
click at [513, 540] on input at bounding box center [523, 548] width 242 height 33
type input "*******"
click at [803, 592] on div "**********" at bounding box center [784, 470] width 803 height 252
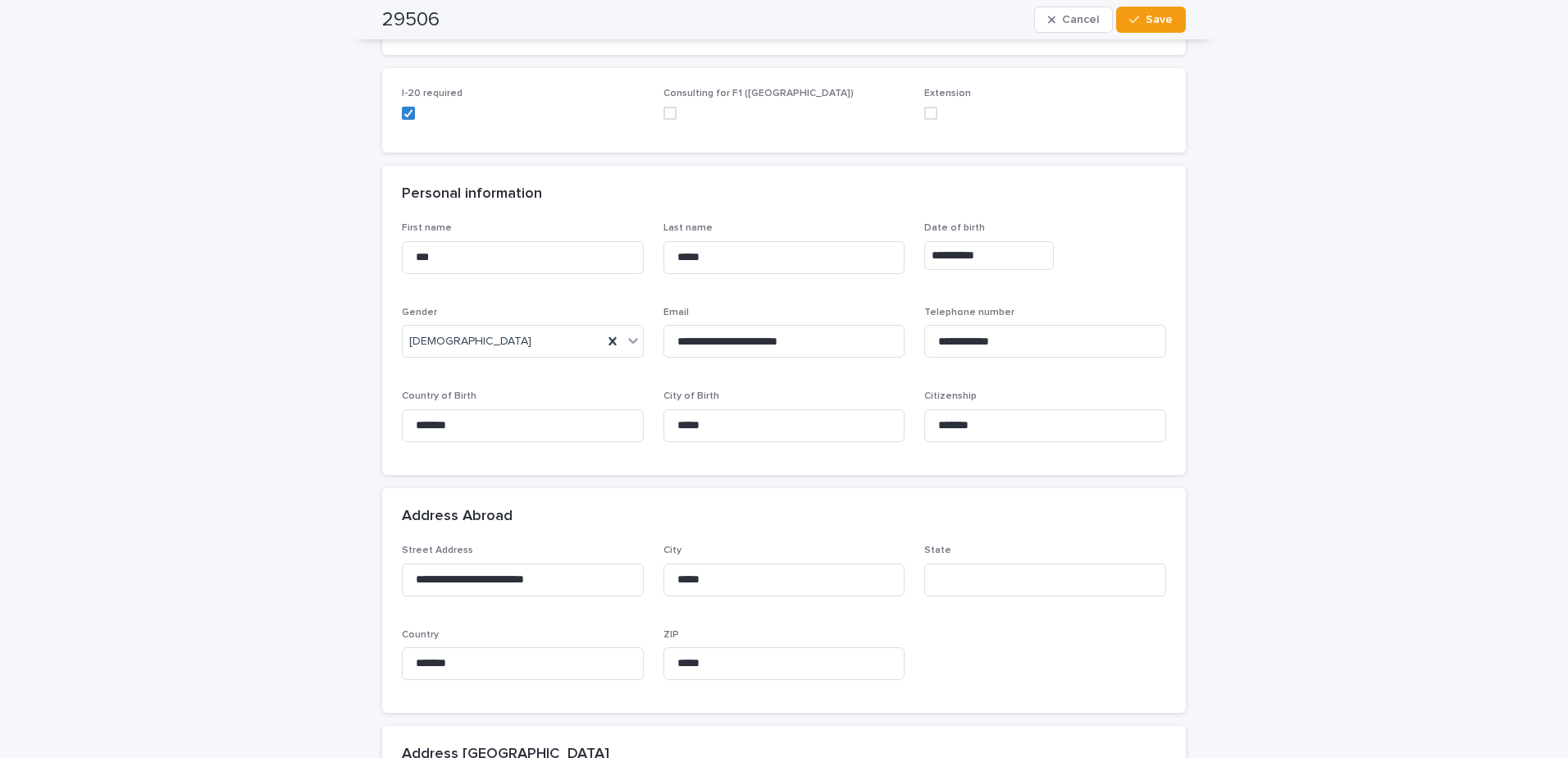
scroll to position [574, 0]
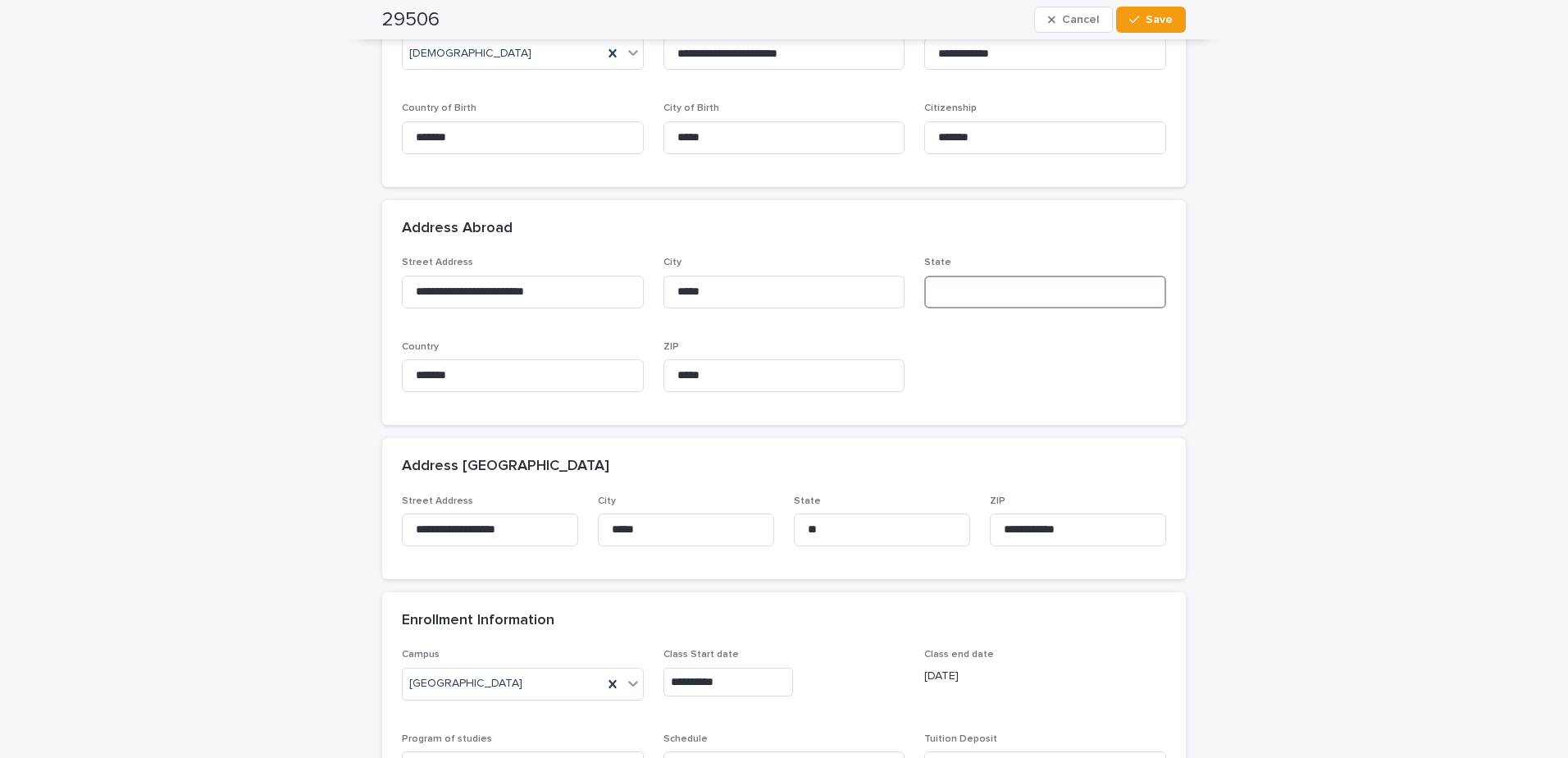
click at [1061, 287] on input at bounding box center [1045, 292] width 242 height 33
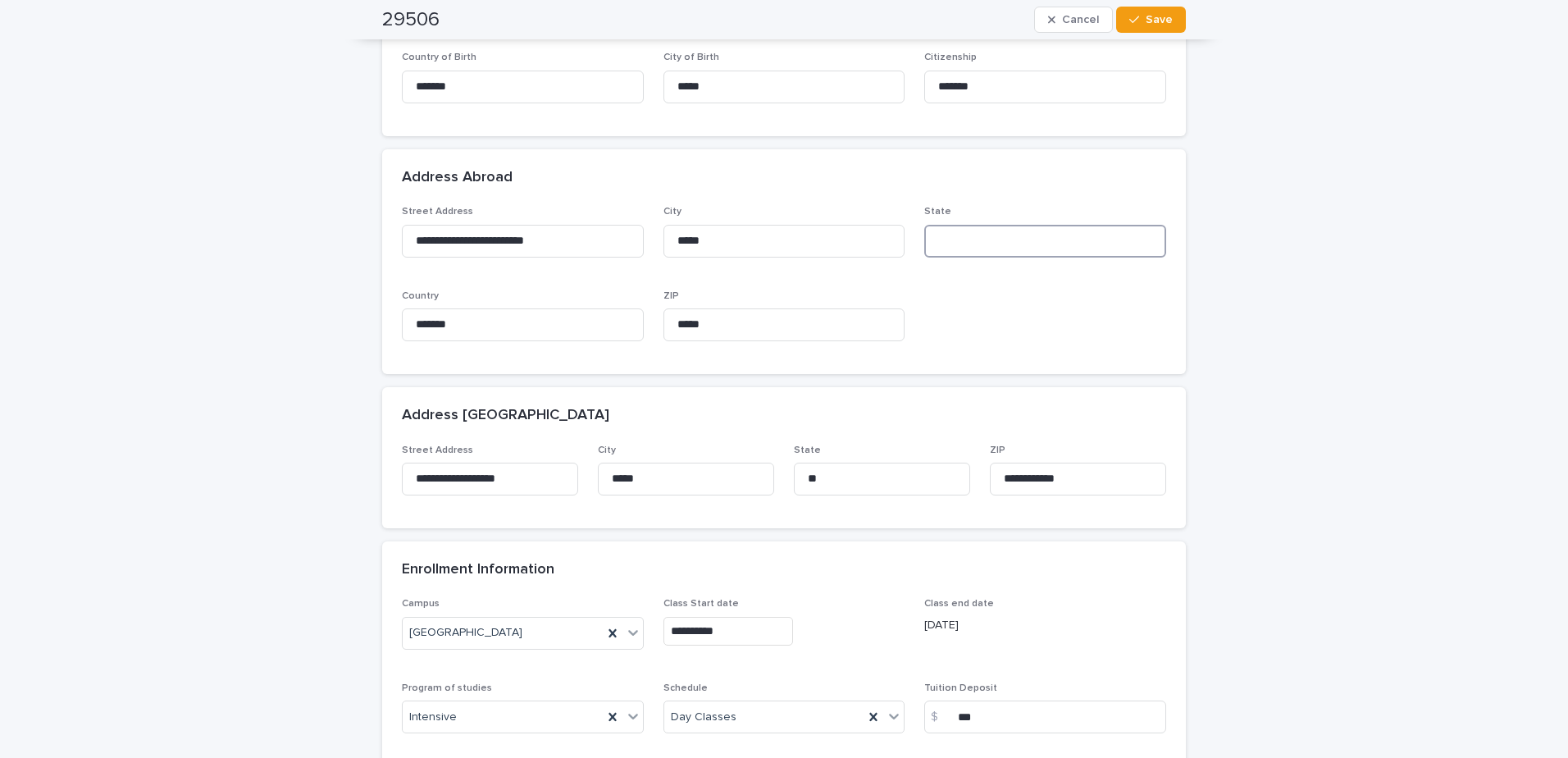
scroll to position [739, 0]
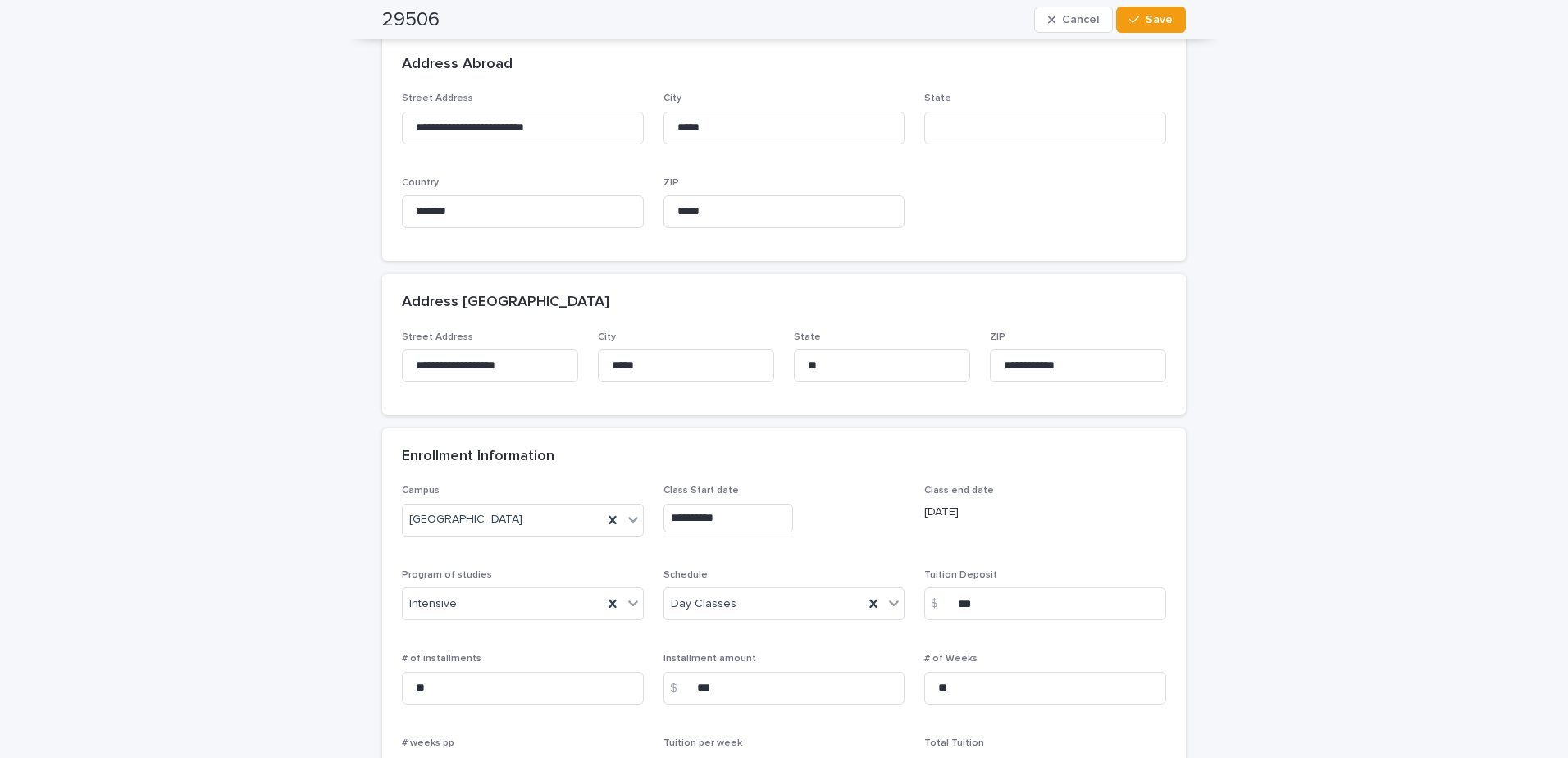
click at [1375, 456] on div "**********" at bounding box center [784, 348] width 1568 height 2066
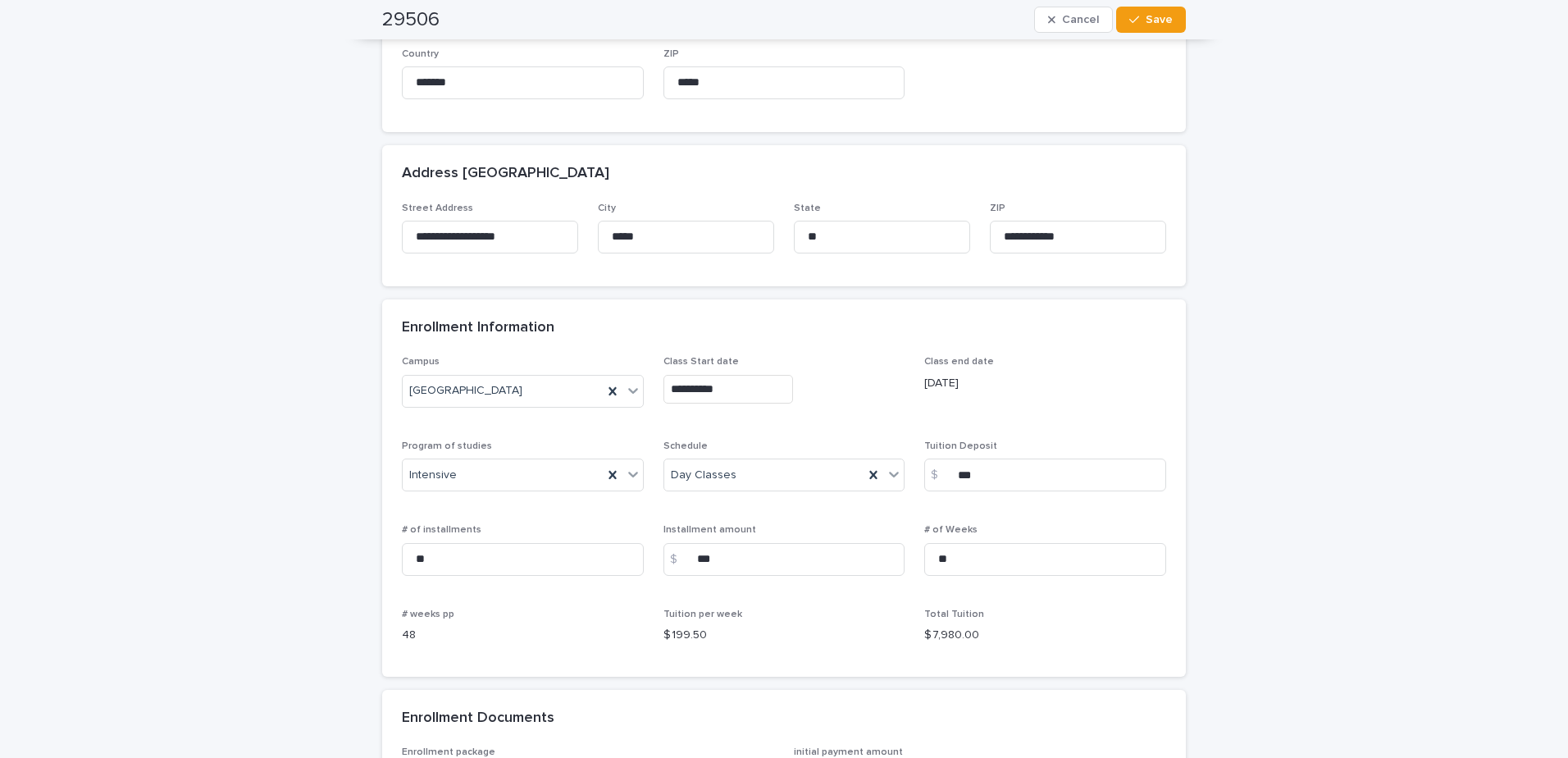
scroll to position [1067, 0]
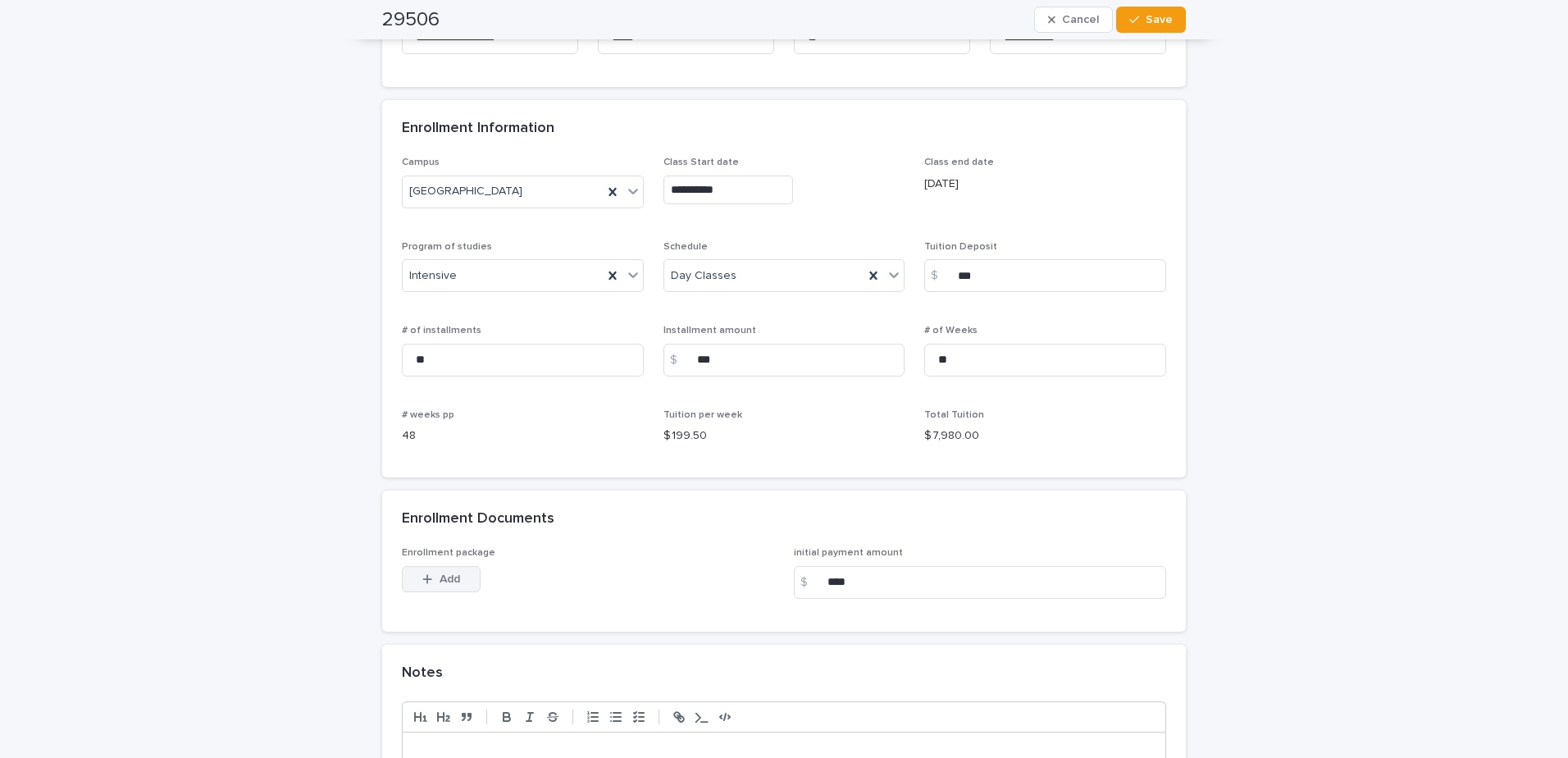
click at [447, 578] on span "Add" at bounding box center [449, 579] width 20 height 12
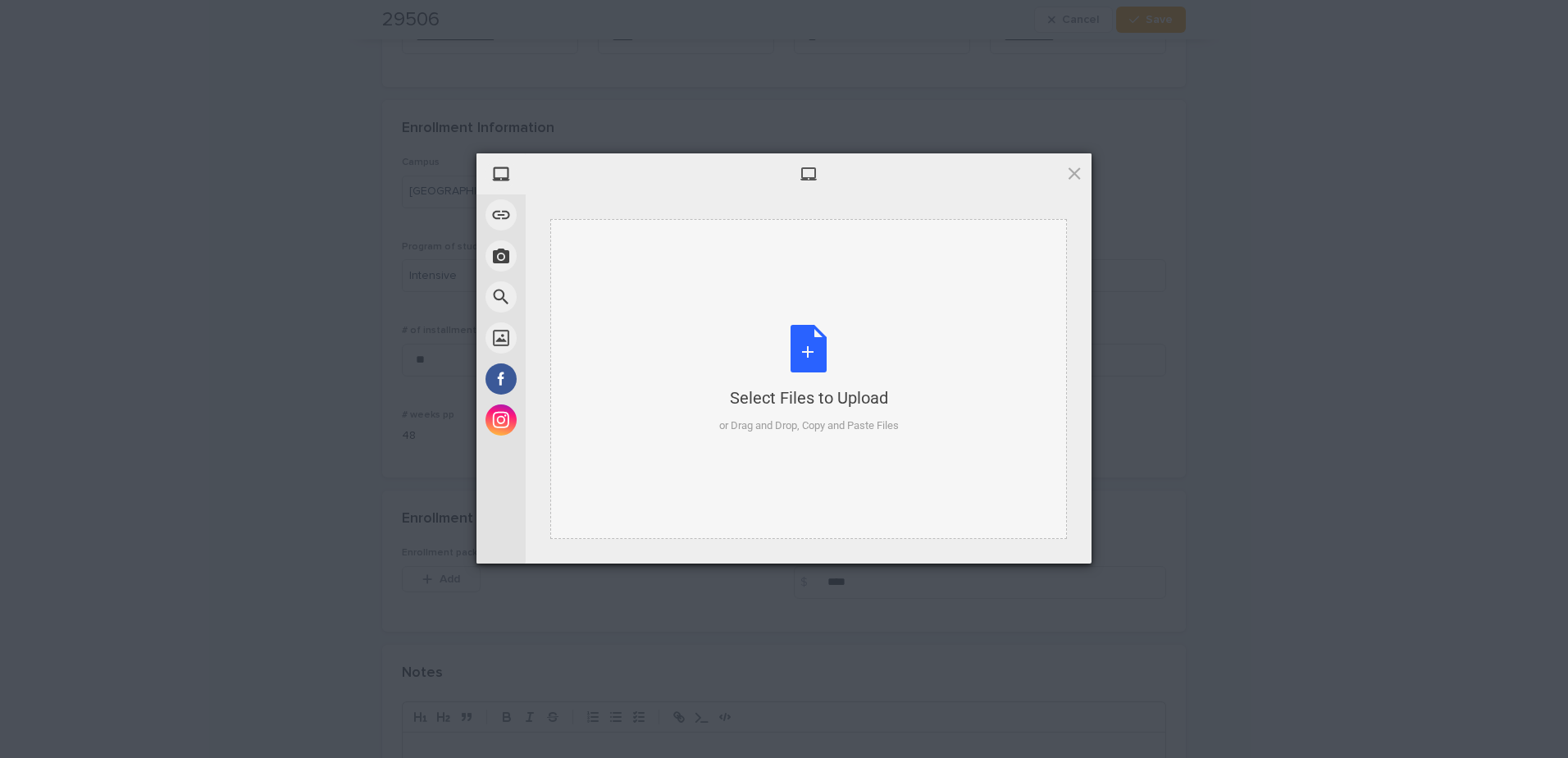
click at [788, 348] on div "Select Files to Upload or Drag and Drop, Copy and Paste Files" at bounding box center [809, 379] width 180 height 109
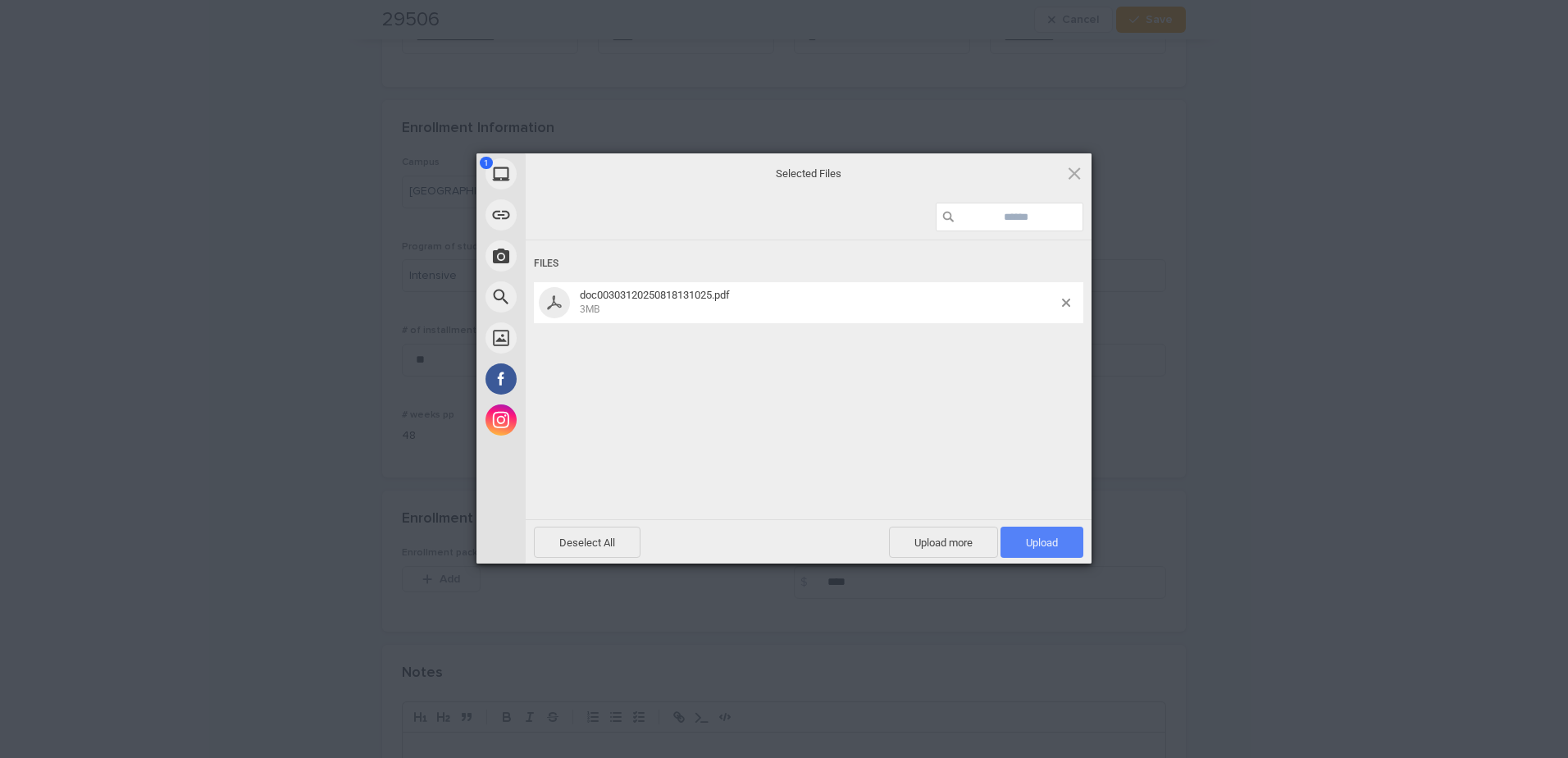
click at [1039, 542] on span "Upload 1" at bounding box center [1041, 542] width 32 height 13
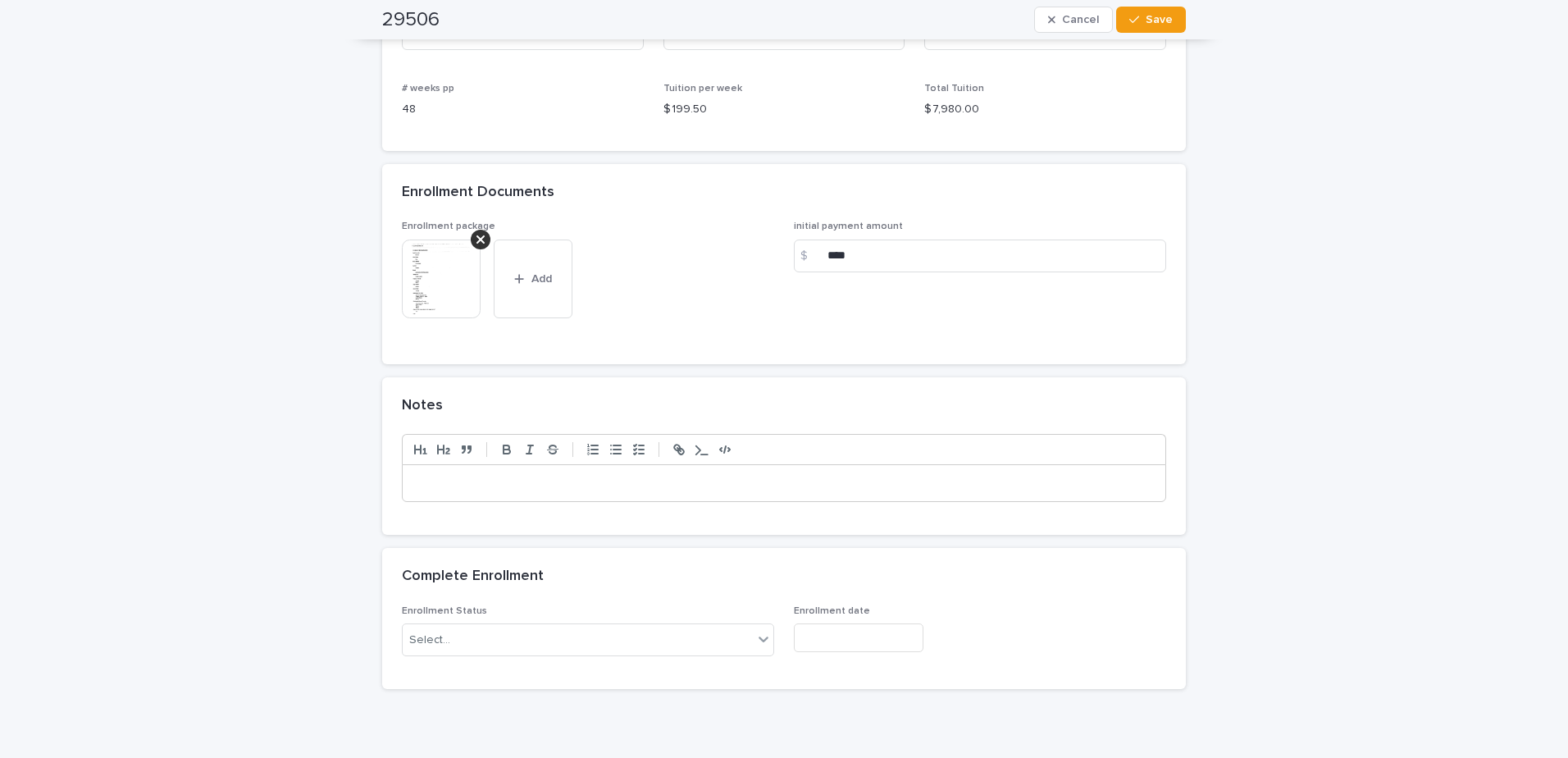
scroll to position [1395, 0]
click at [454, 476] on p at bounding box center [784, 481] width 739 height 16
drag, startPoint x: 475, startPoint y: 503, endPoint x: 349, endPoint y: 484, distance: 127.4
click at [439, 478] on p "**********" at bounding box center [784, 481] width 739 height 16
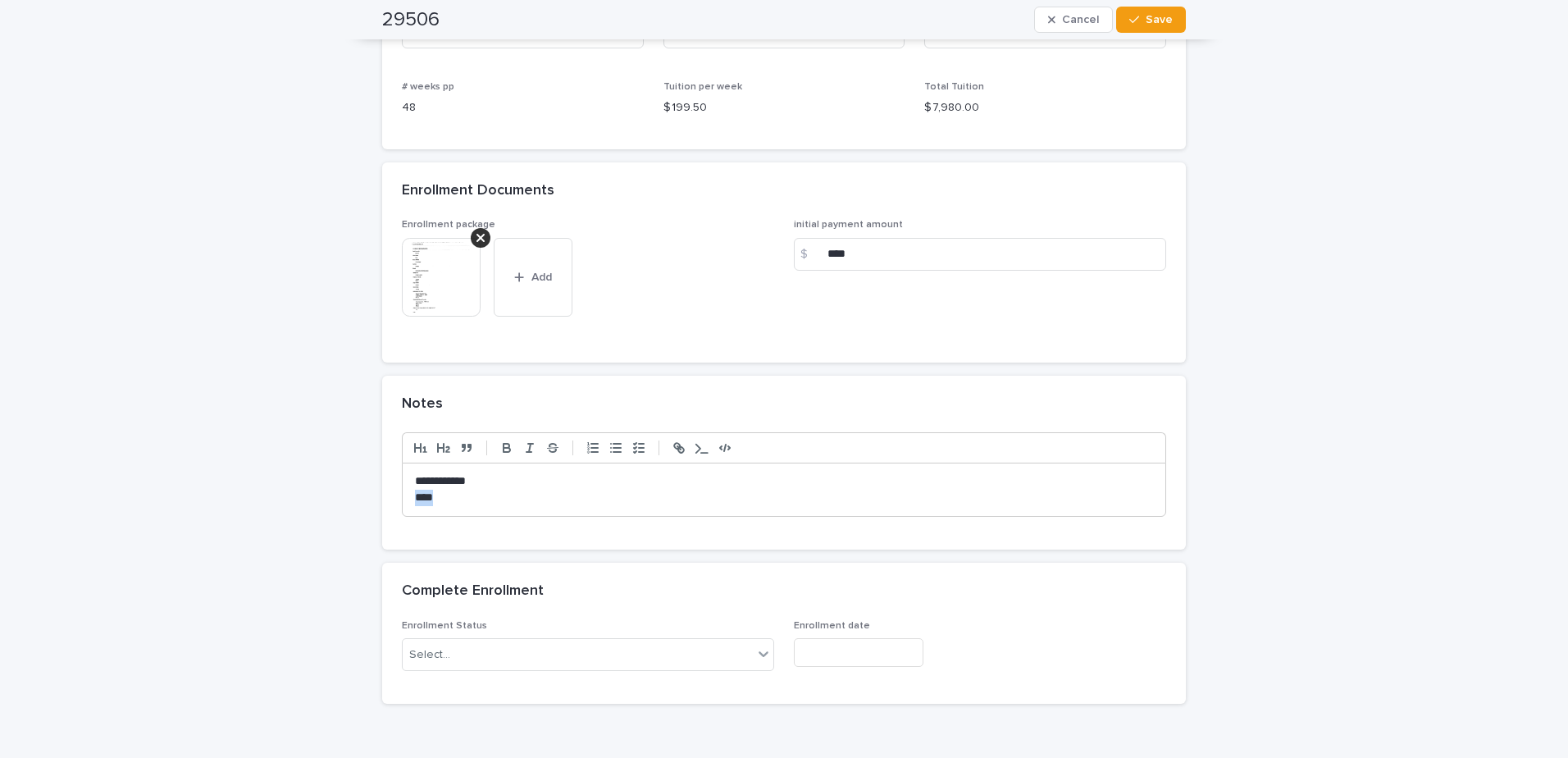
drag, startPoint x: 442, startPoint y: 501, endPoint x: 397, endPoint y: 495, distance: 45.4
click at [403, 495] on div "**********" at bounding box center [784, 490] width 763 height 52
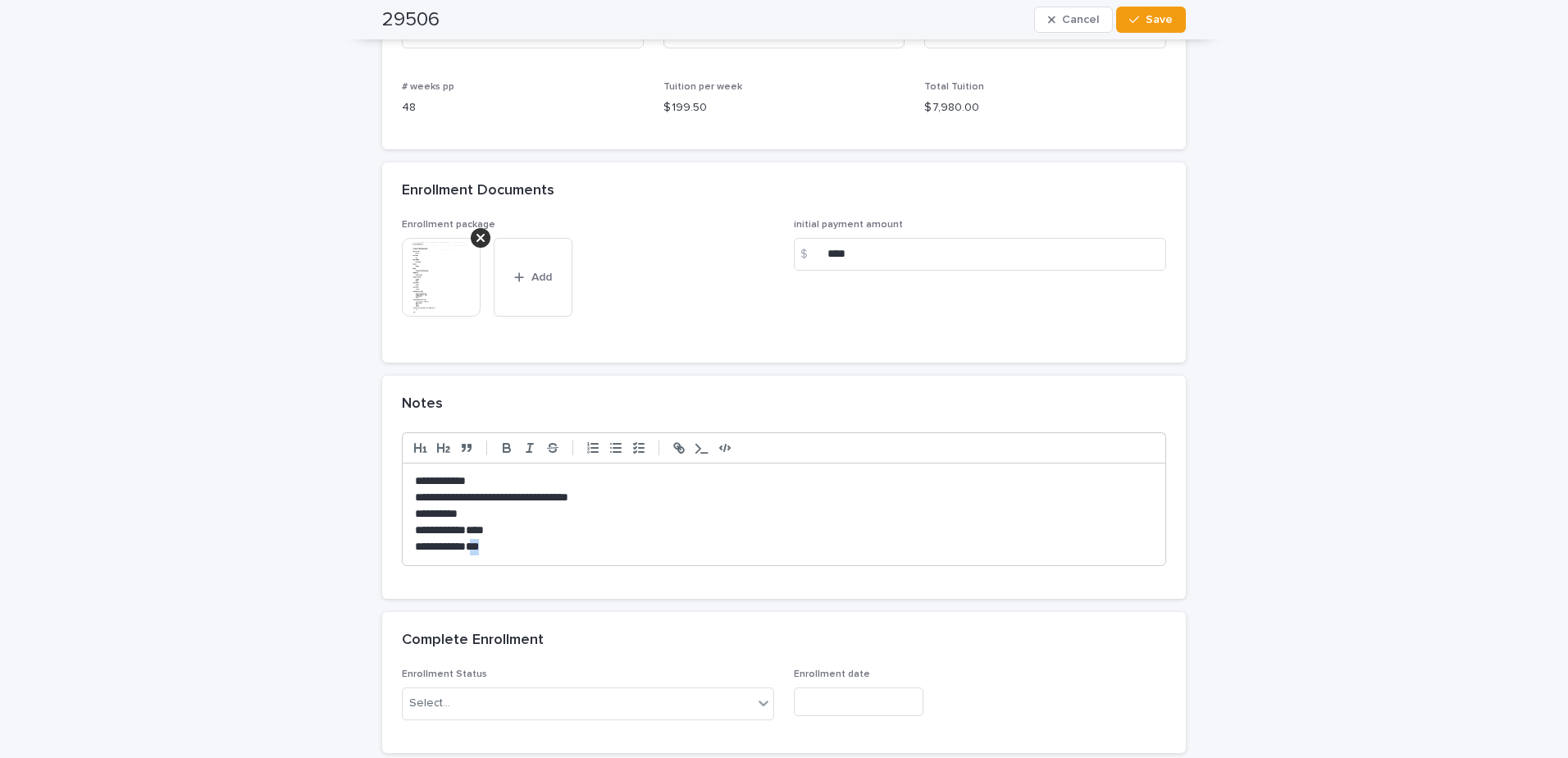
drag, startPoint x: 474, startPoint y: 540, endPoint x: 453, endPoint y: 541, distance: 21.0
click at [453, 541] on p "***" at bounding box center [784, 547] width 739 height 16
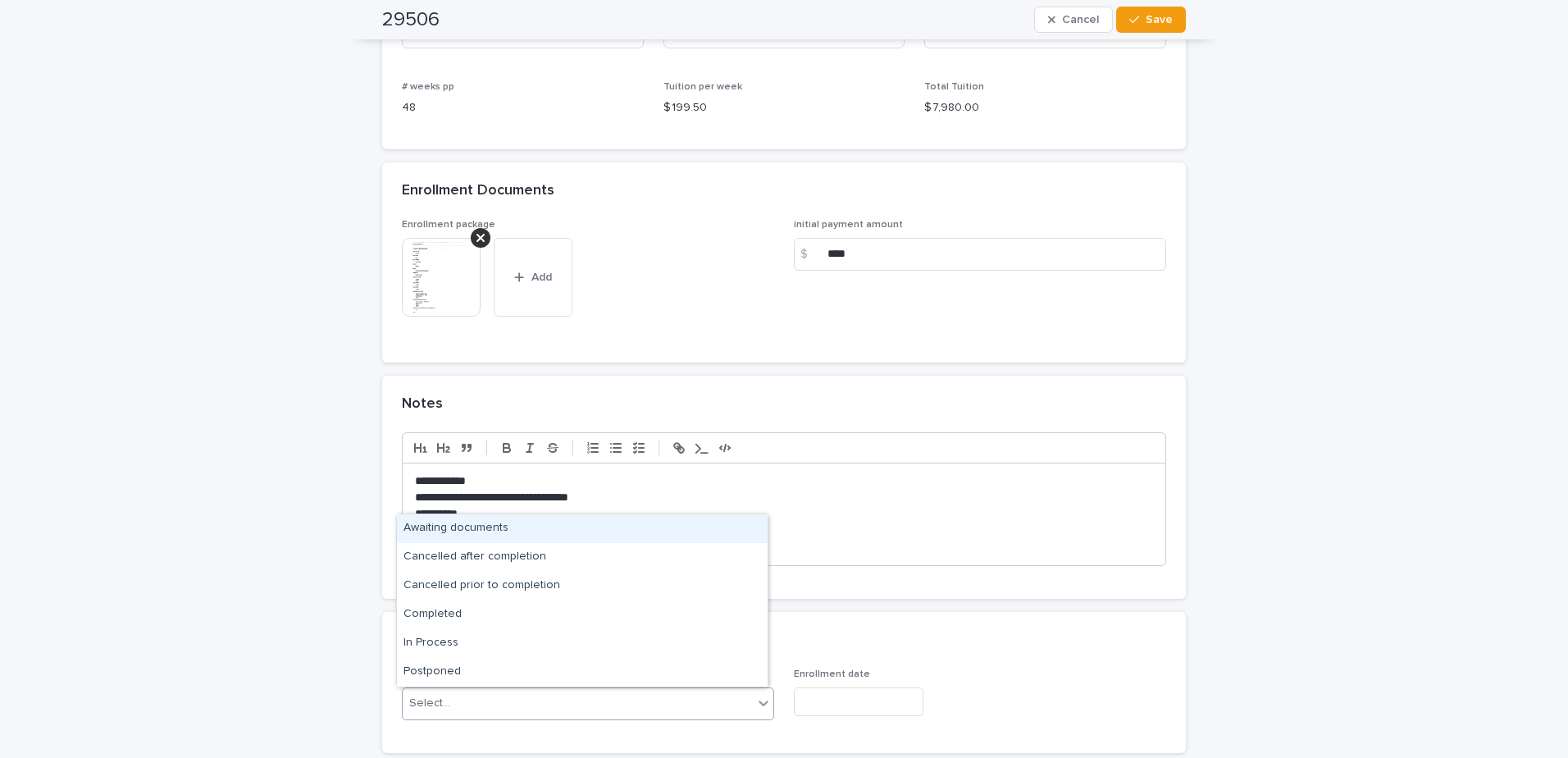
click at [467, 714] on div "Select..." at bounding box center [578, 704] width 350 height 27
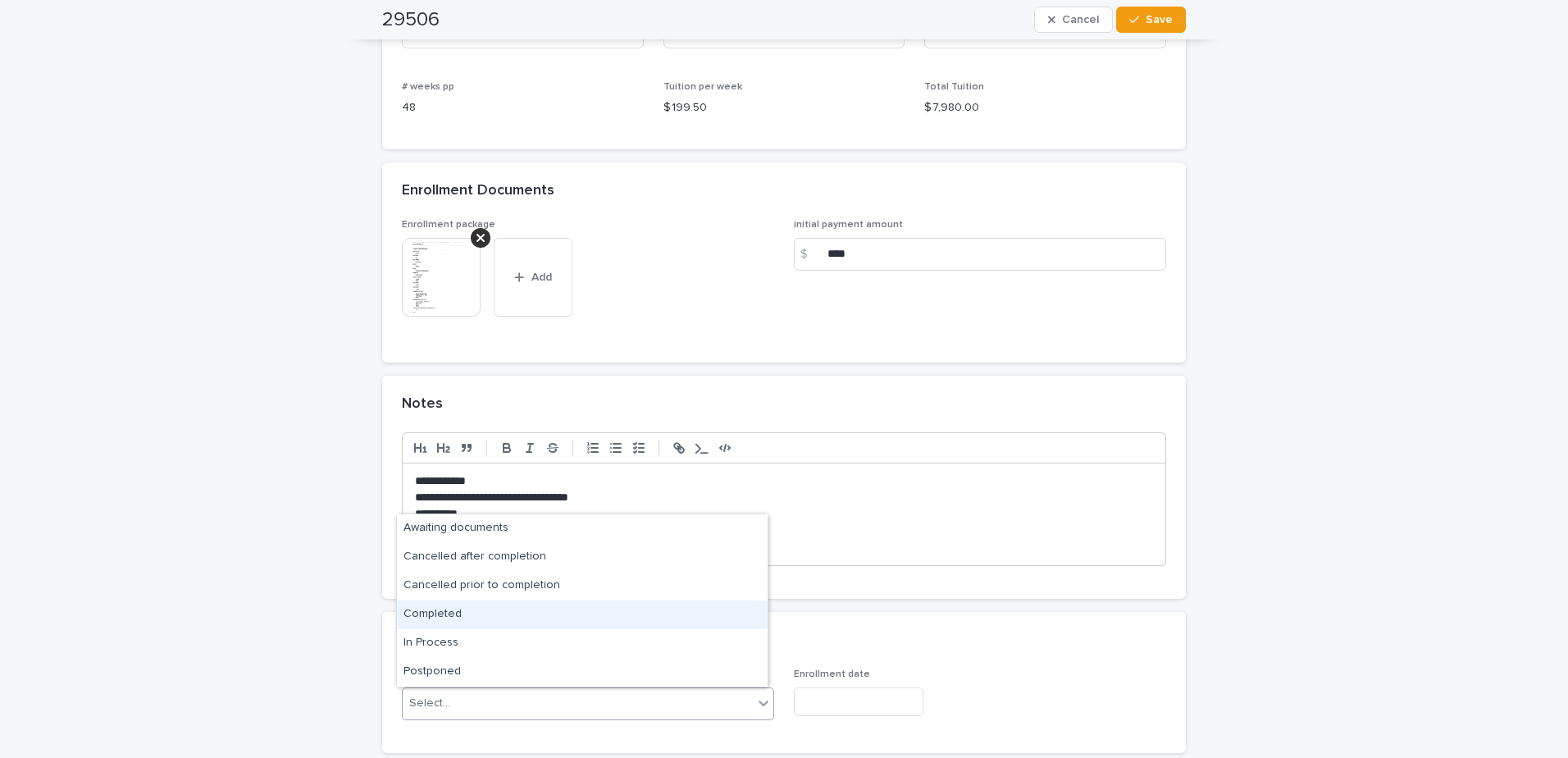
click at [476, 611] on div "Completed" at bounding box center [582, 615] width 371 height 29
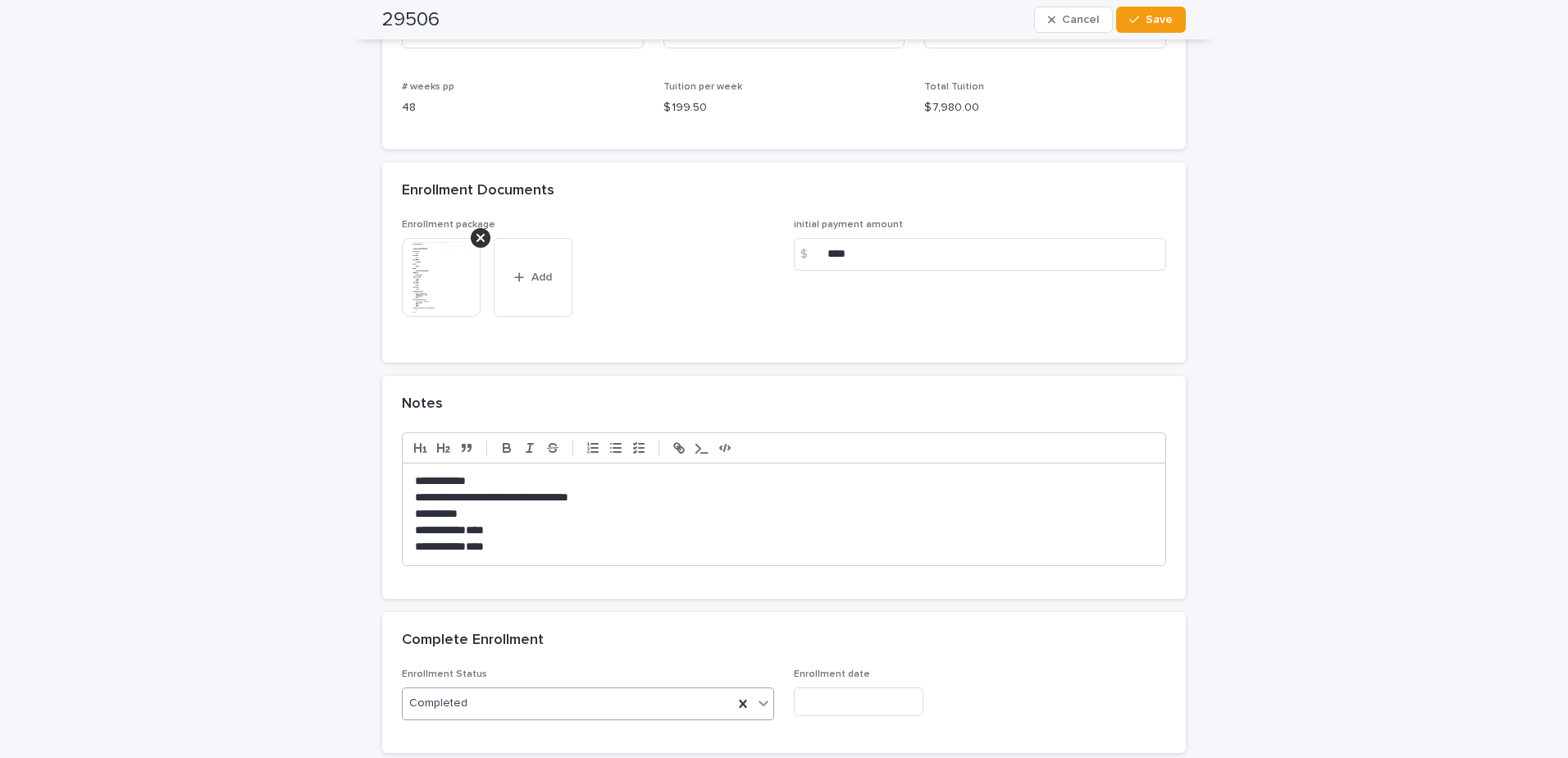
click at [844, 701] on input "text" at bounding box center [859, 702] width 130 height 29
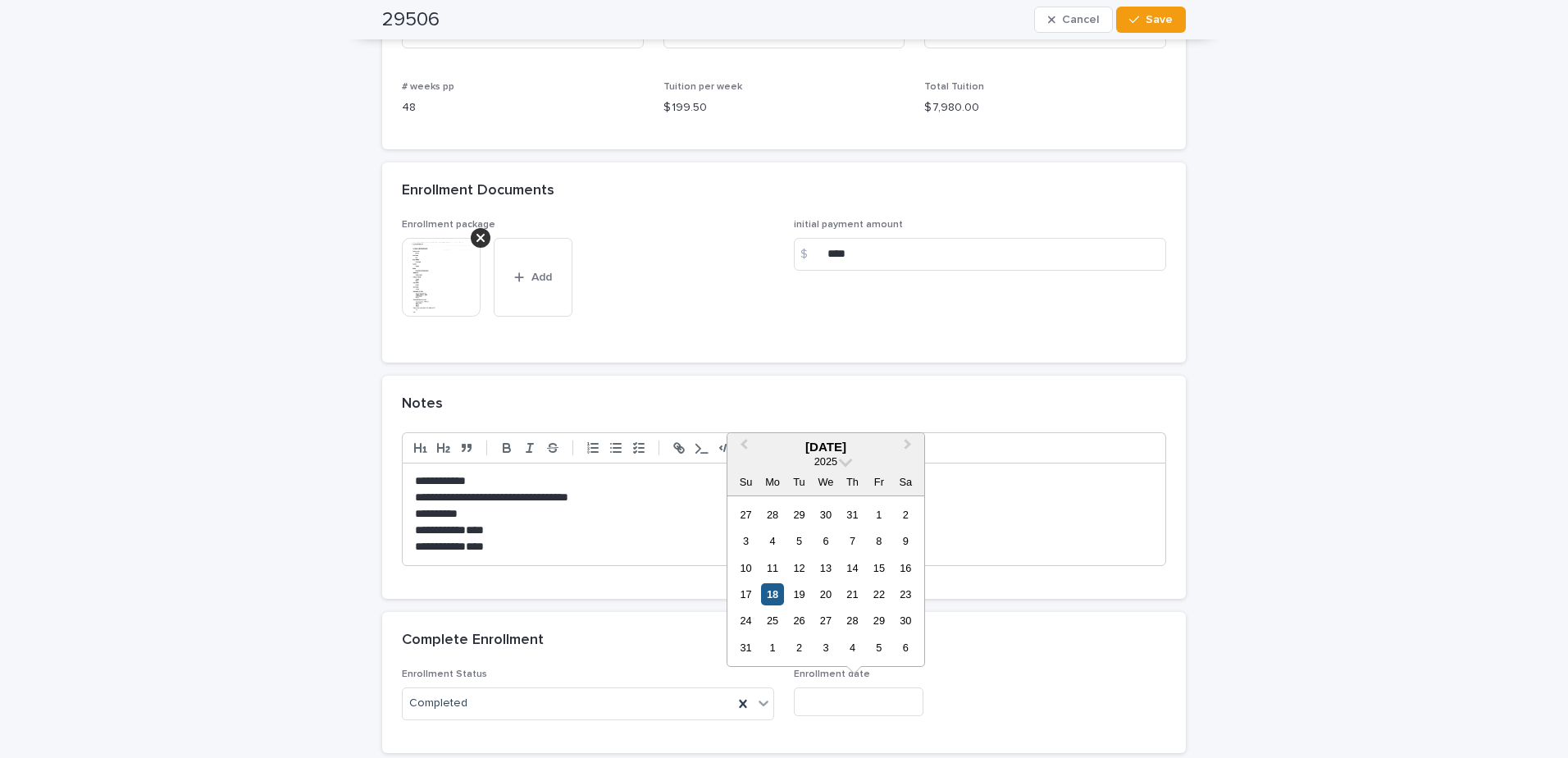
click at [766, 593] on div "18" at bounding box center [771, 594] width 22 height 22
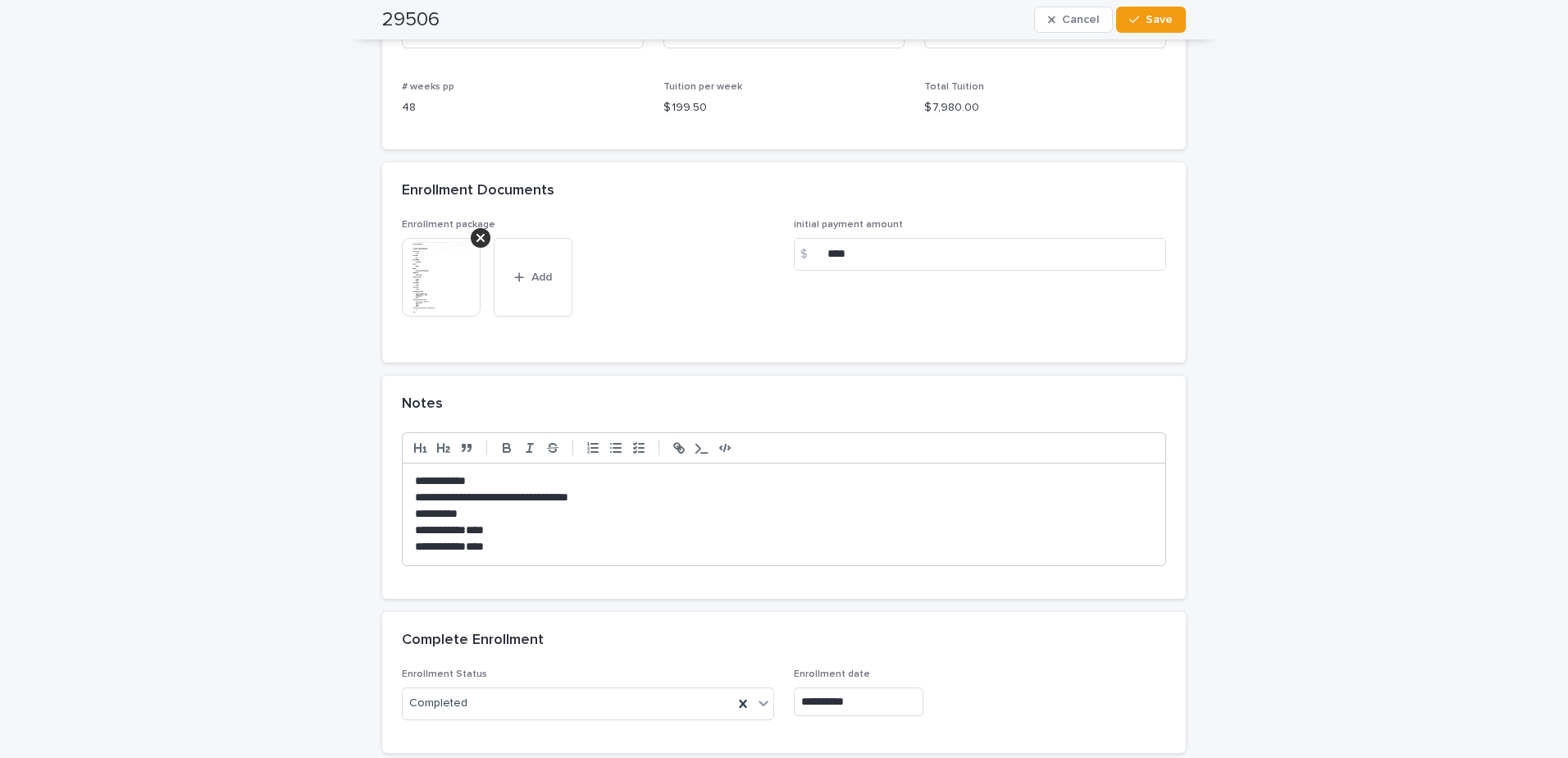
type input "**********"
click at [1165, 19] on span "Save" at bounding box center [1160, 19] width 27 height 12
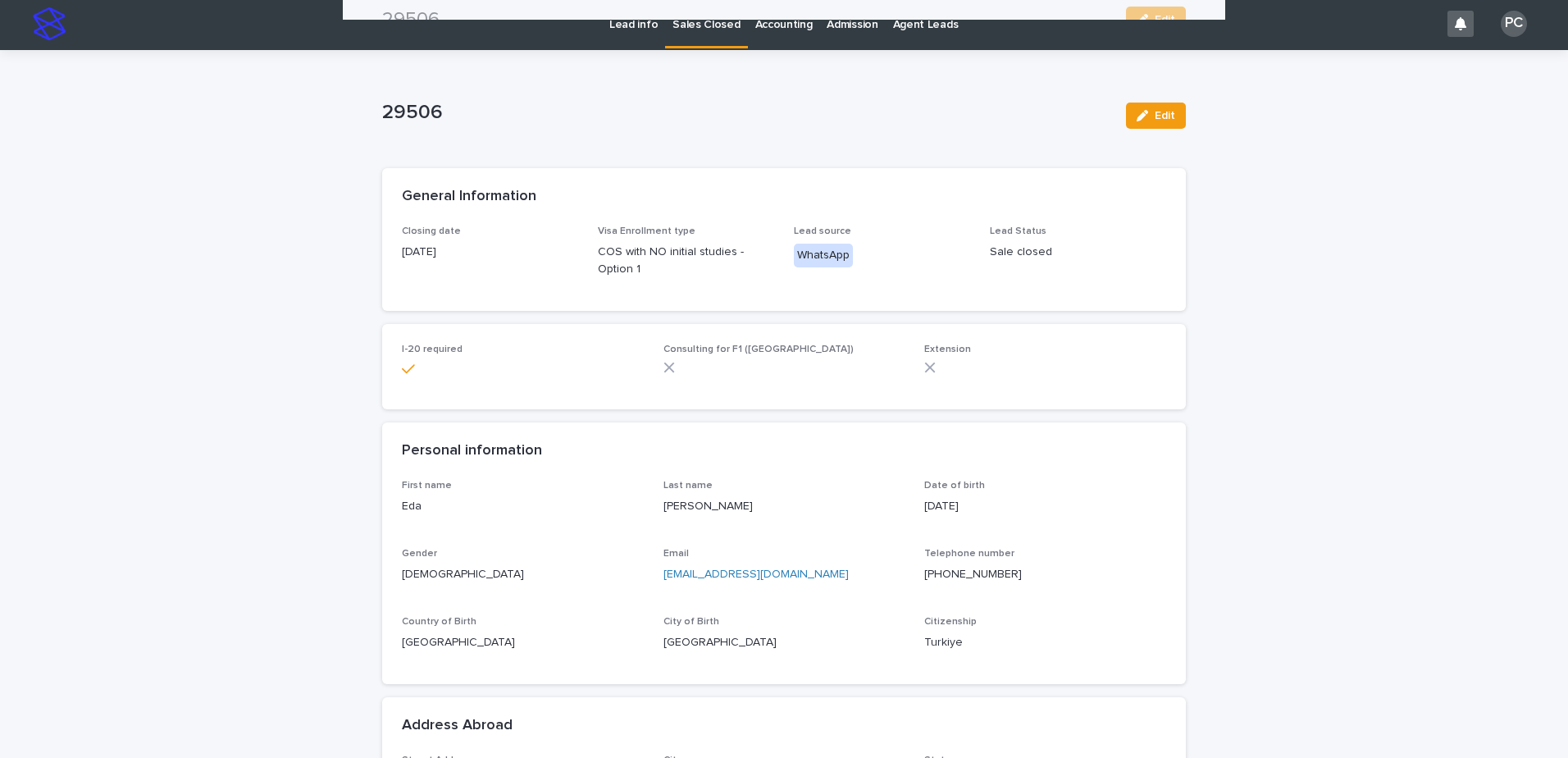
scroll to position [0, 0]
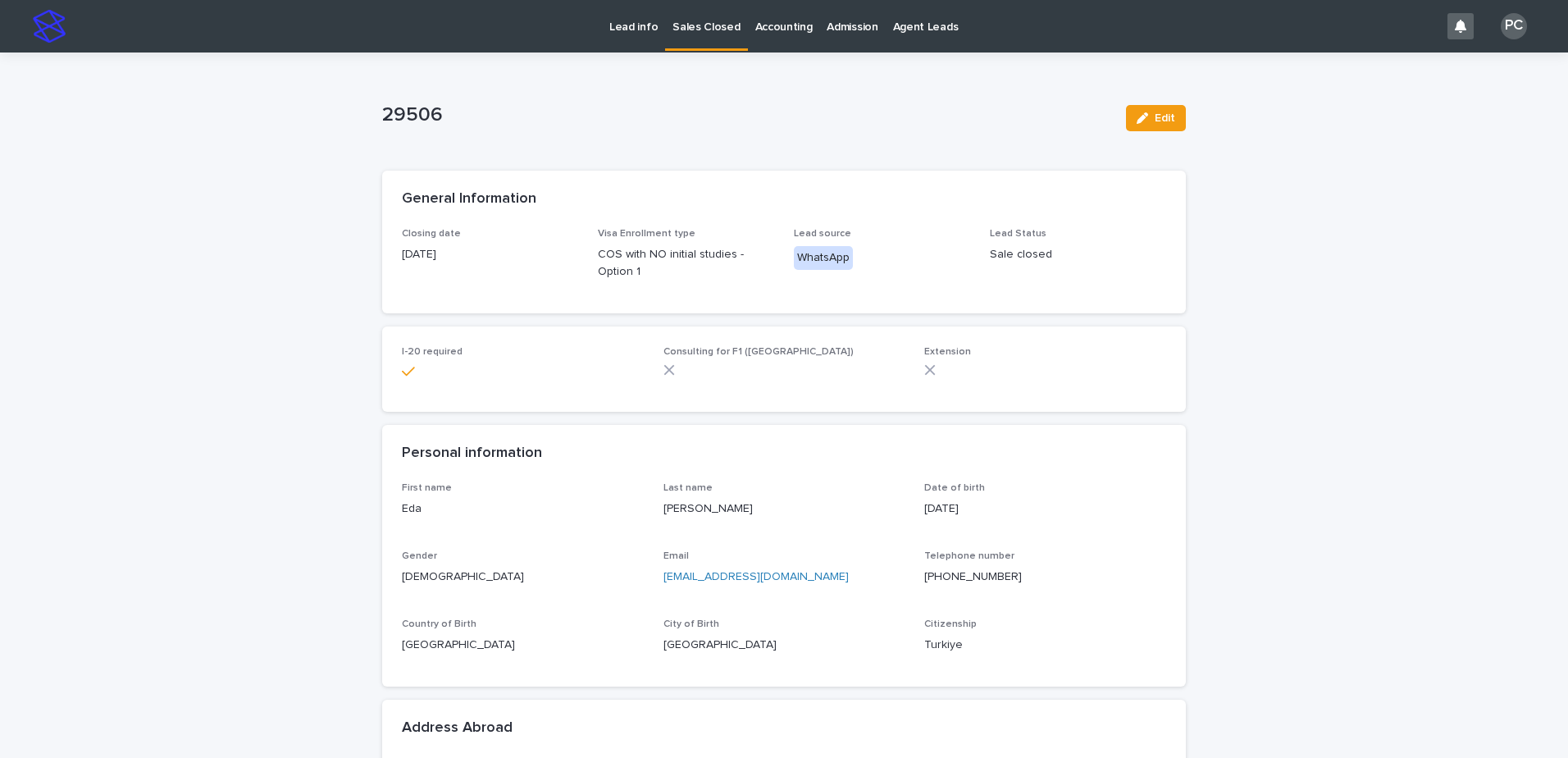
click at [679, 20] on p "Sales Closed" at bounding box center [706, 17] width 67 height 35
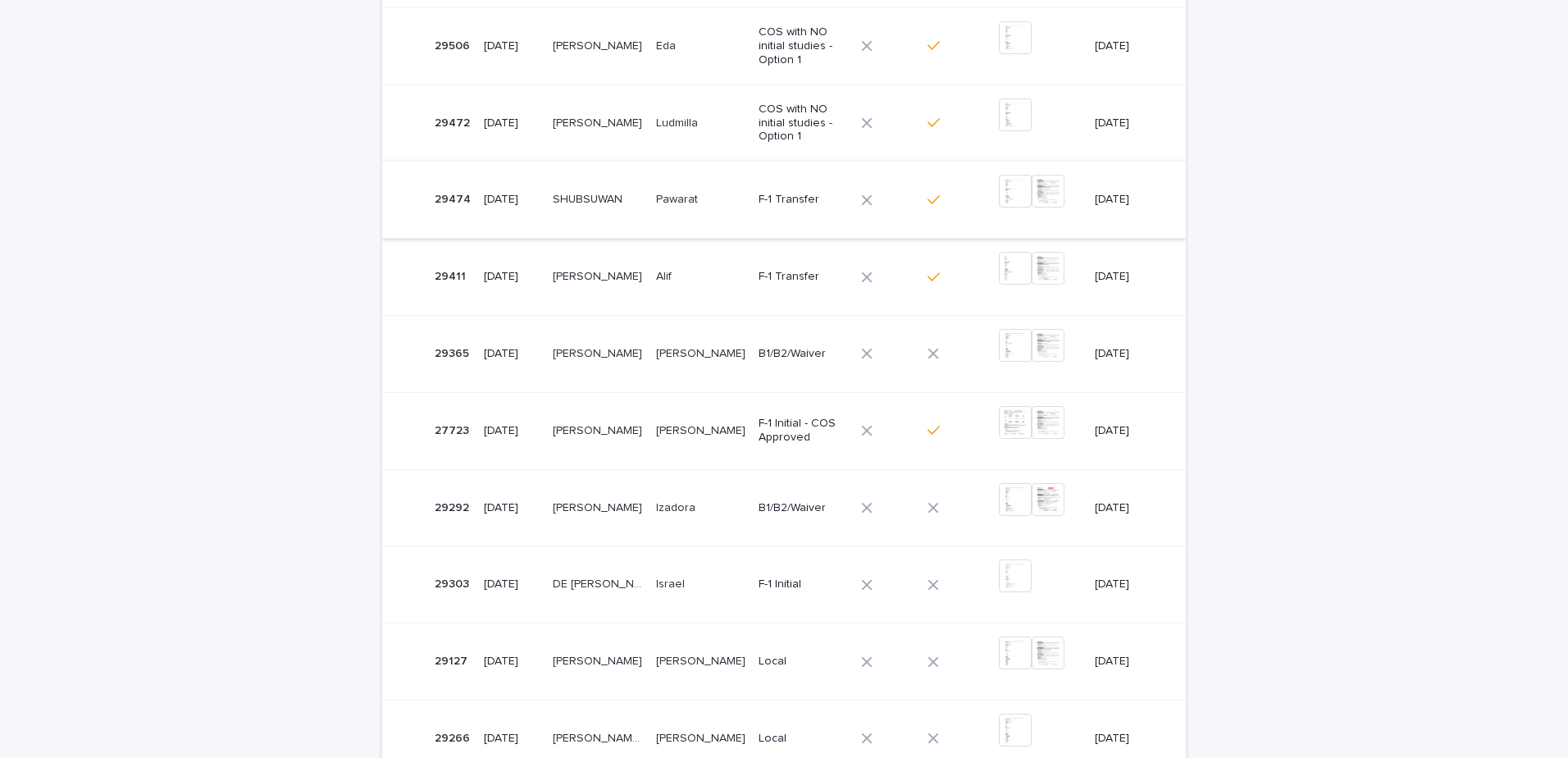
scroll to position [492, 0]
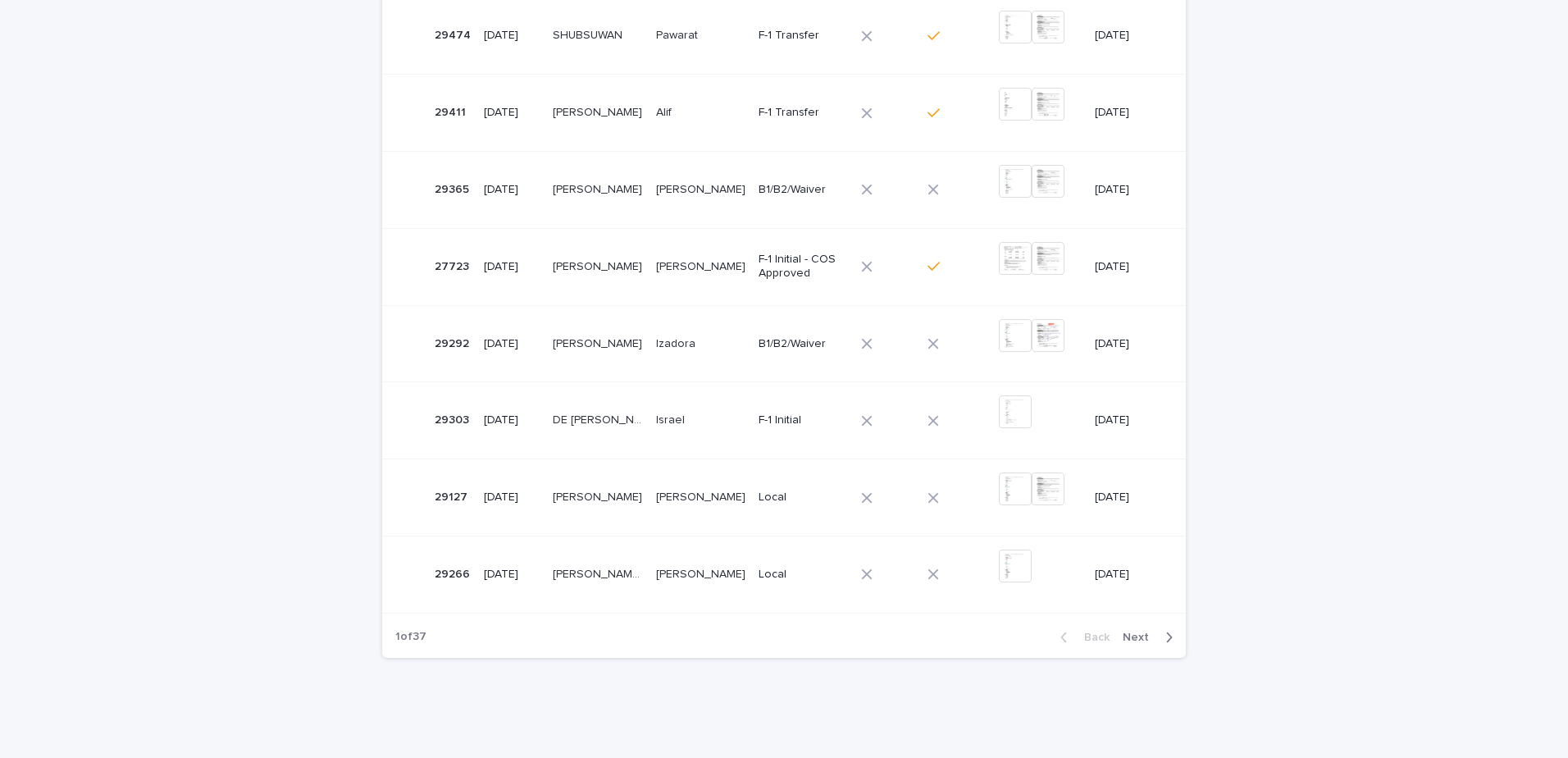
click at [1141, 632] on span "Next" at bounding box center [1140, 638] width 36 height 12
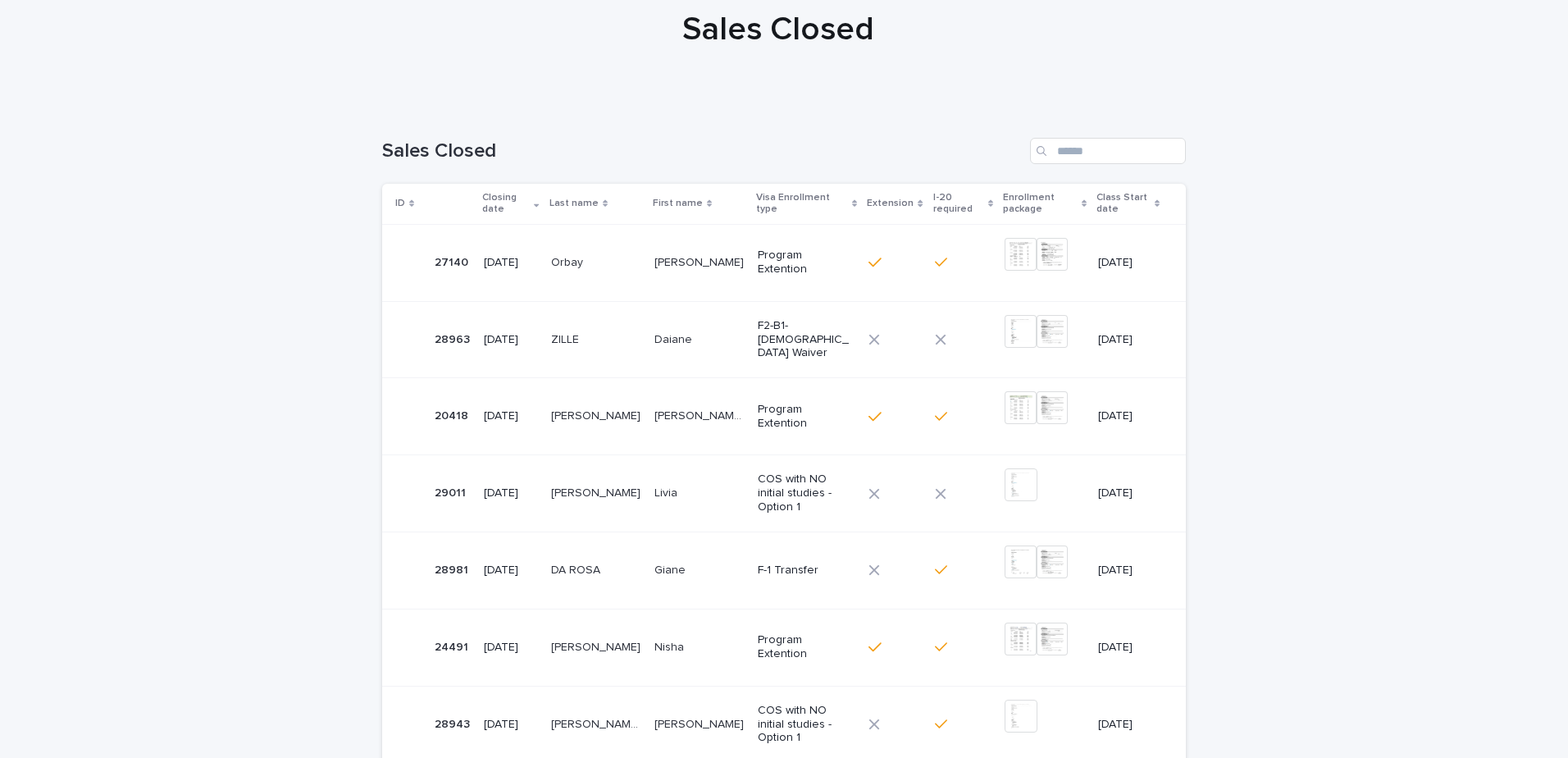
scroll to position [6, 0]
